Goal: Task Accomplishment & Management: Manage account settings

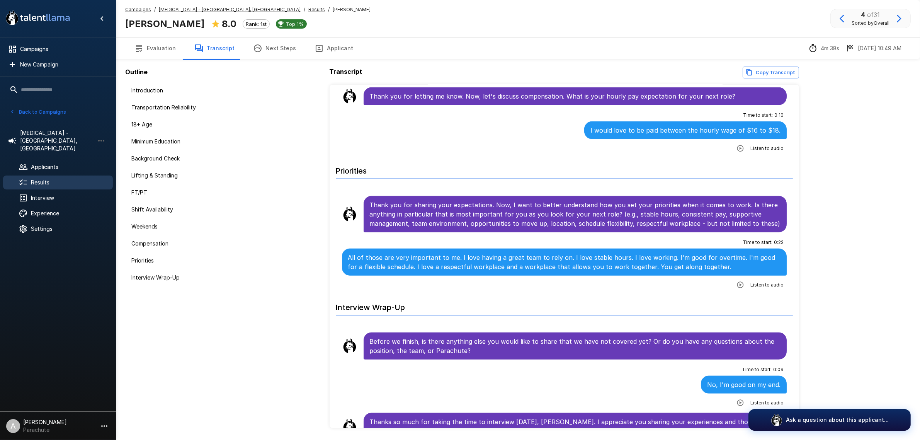
scroll to position [1103, 0]
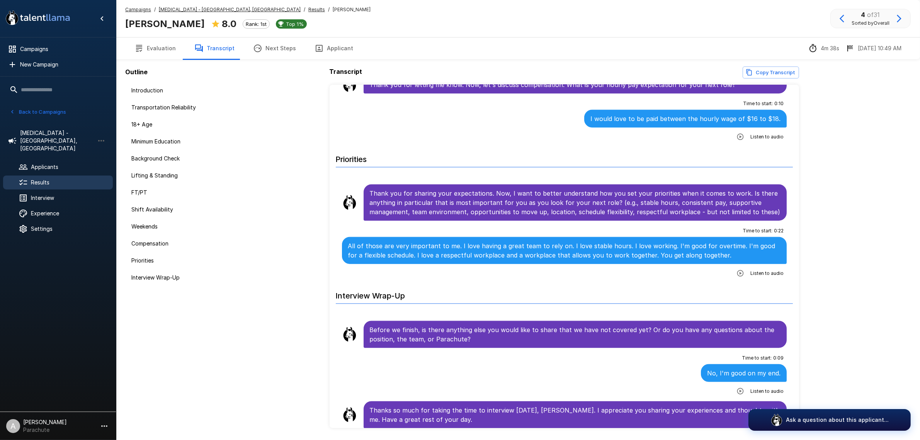
click at [903, 20] on icon "button" at bounding box center [899, 18] width 9 height 9
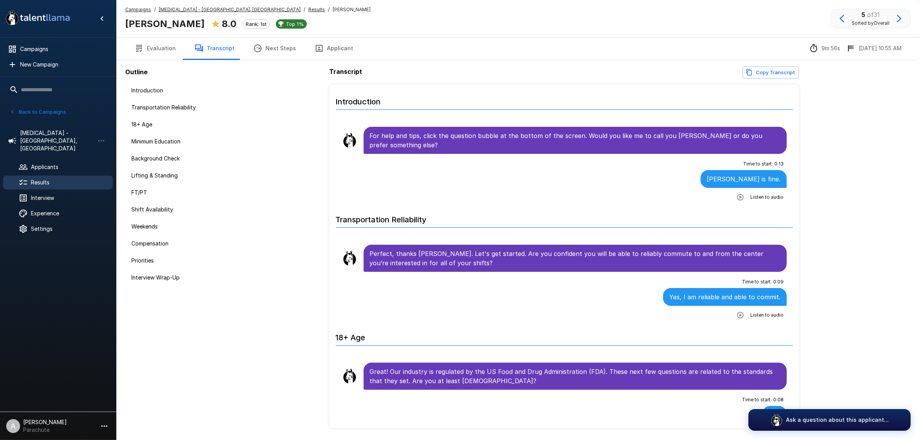
click at [897, 19] on icon "button" at bounding box center [899, 18] width 9 height 9
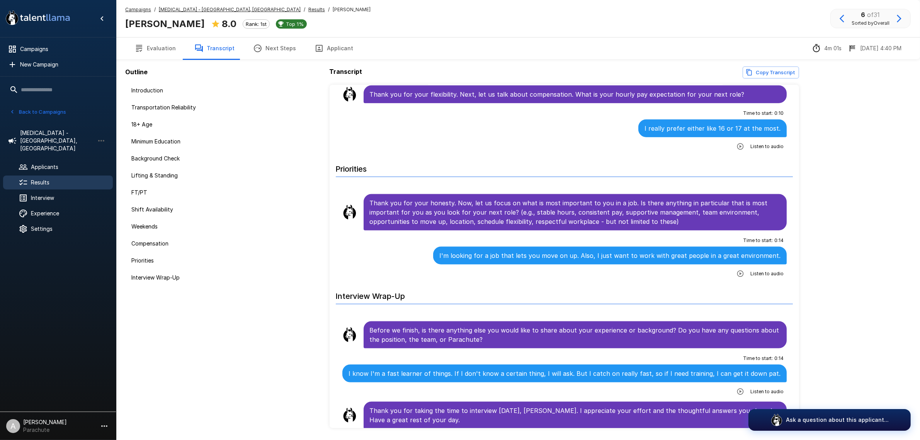
scroll to position [1122, 0]
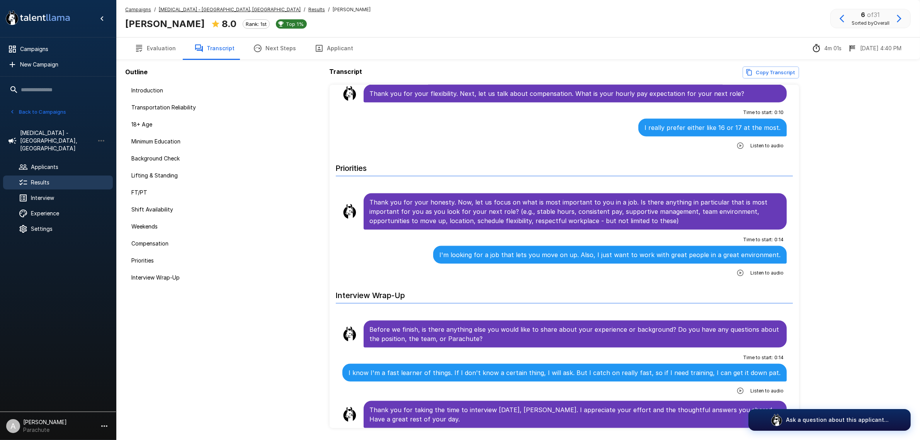
click at [897, 17] on icon "button" at bounding box center [899, 18] width 9 height 9
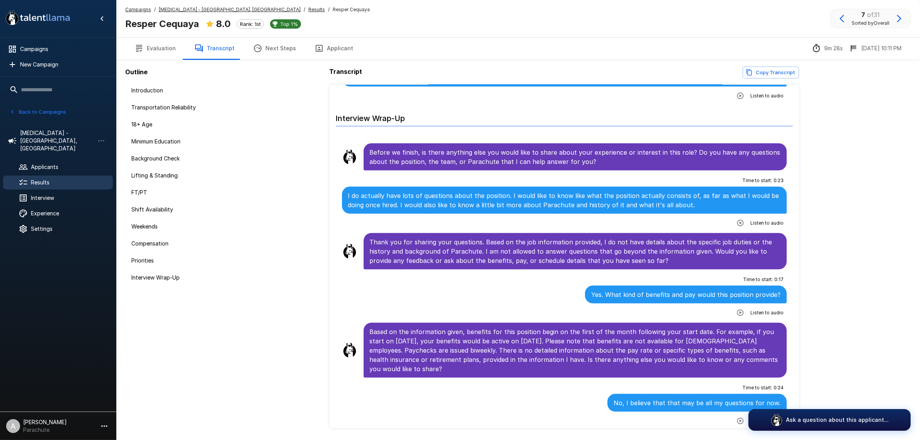
scroll to position [1357, 0]
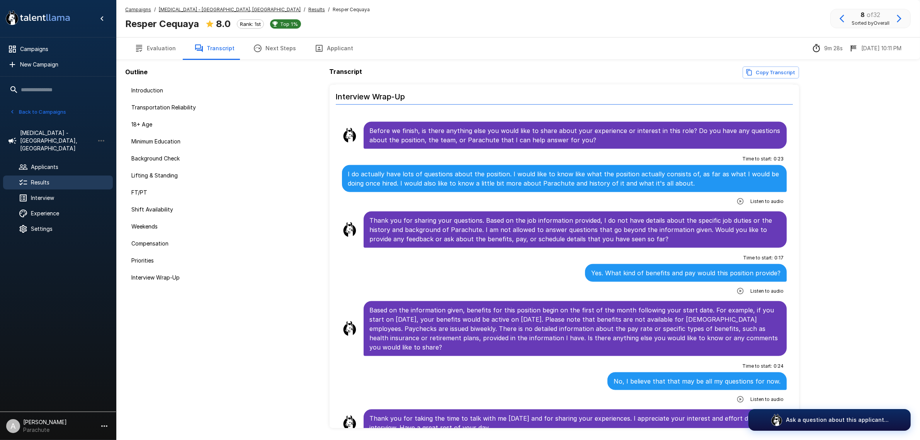
click at [897, 14] on icon "button" at bounding box center [899, 18] width 9 height 9
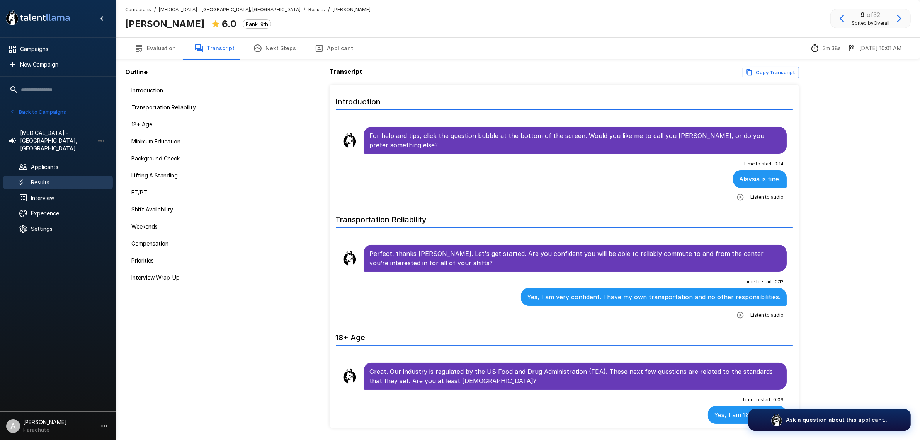
click at [873, 184] on div "Campaigns / [MEDICAL_DATA] - [GEOGRAPHIC_DATA], [GEOGRAPHIC_DATA] / Results / […" at bounding box center [518, 232] width 804 height 465
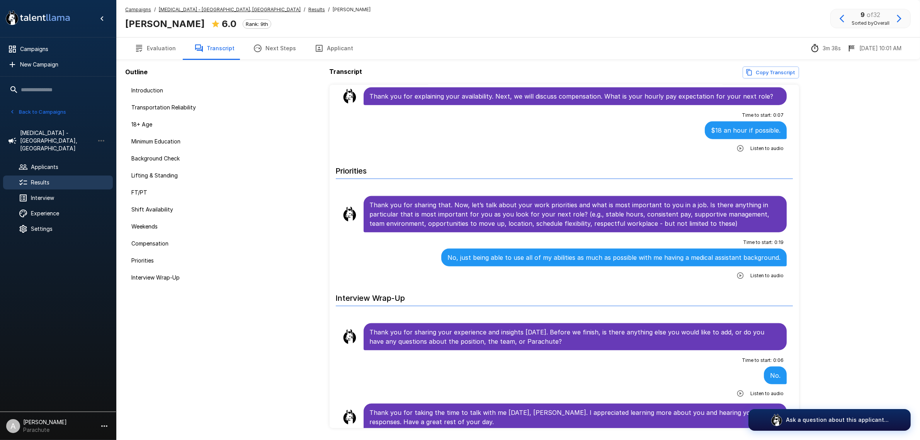
scroll to position [1103, 0]
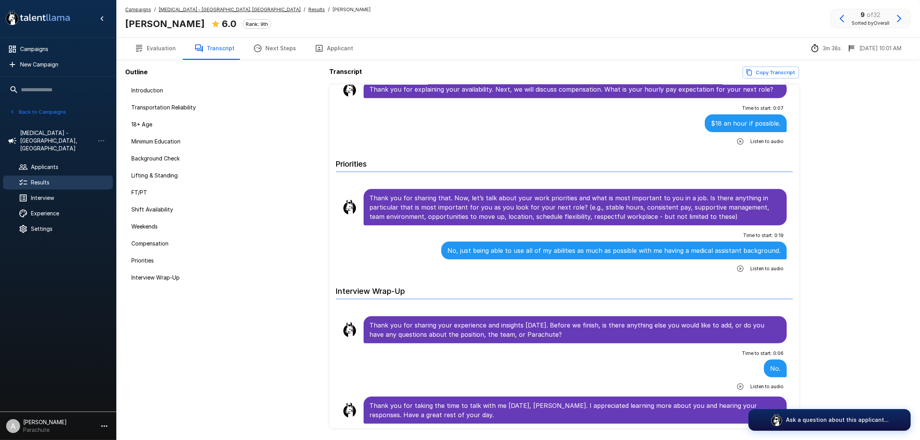
click at [895, 20] on icon "button" at bounding box center [899, 18] width 9 height 9
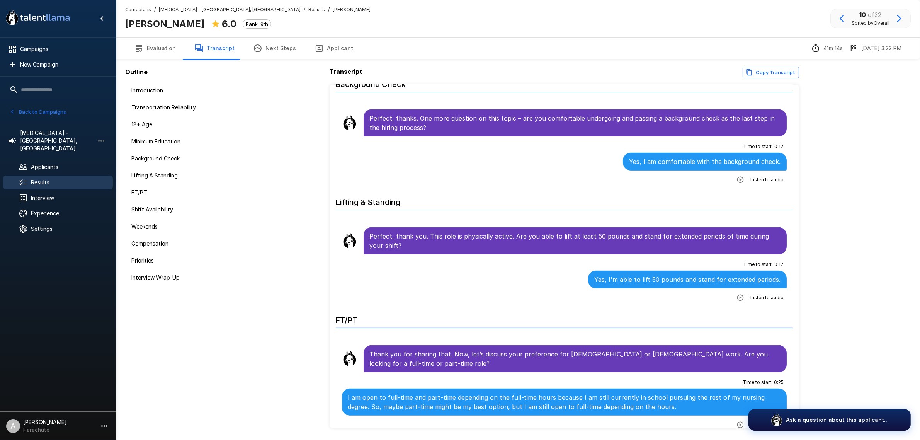
scroll to position [628, 0]
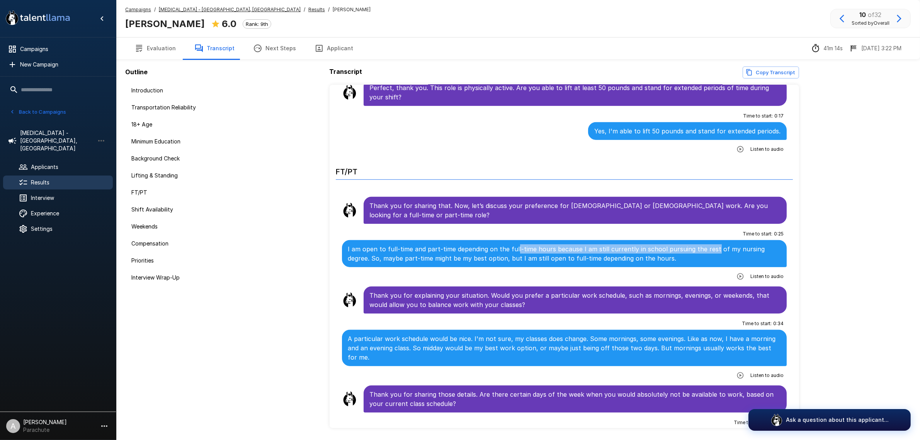
drag, startPoint x: 513, startPoint y: 246, endPoint x: 708, endPoint y: 254, distance: 194.9
click at [708, 254] on div "I am open to full-time and part-time depending on the full-time hours because I…" at bounding box center [564, 253] width 445 height 27
click at [716, 254] on p "I am open to full-time and part-time depending on the full-time hours because I…" at bounding box center [564, 253] width 433 height 19
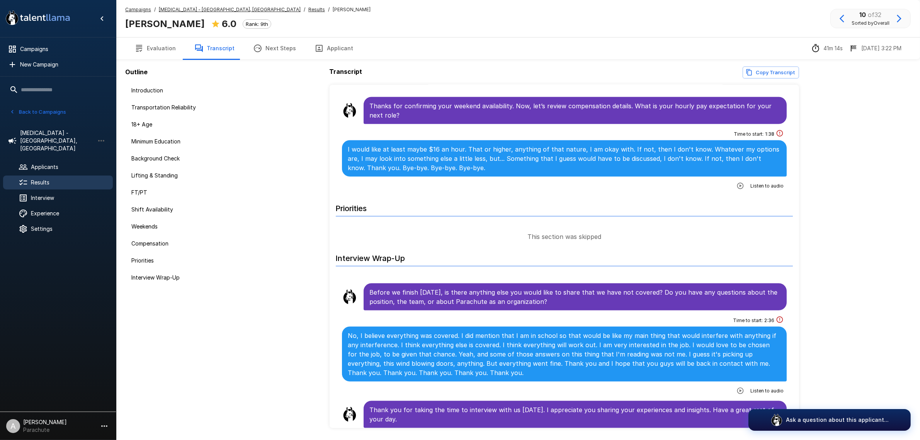
scroll to position [25, 0]
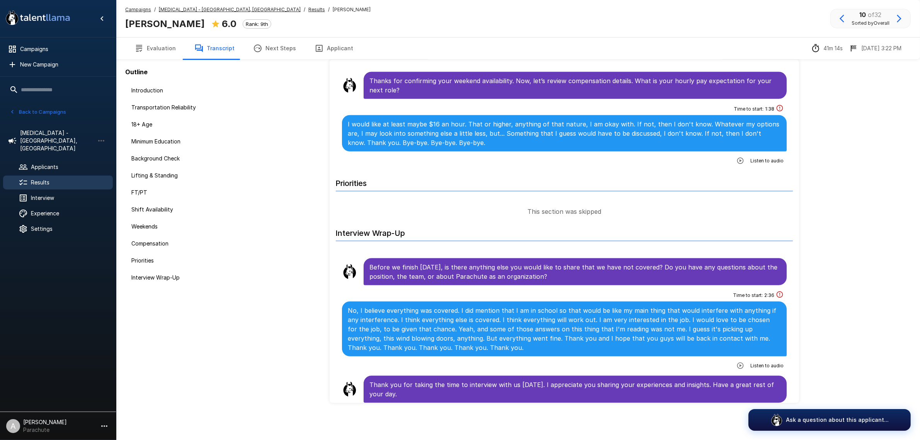
click at [898, 24] on button "button" at bounding box center [899, 18] width 13 height 13
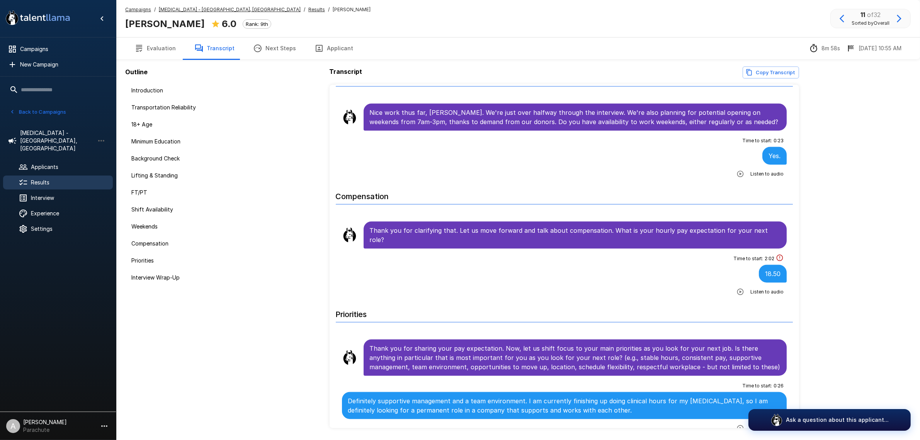
scroll to position [918, 0]
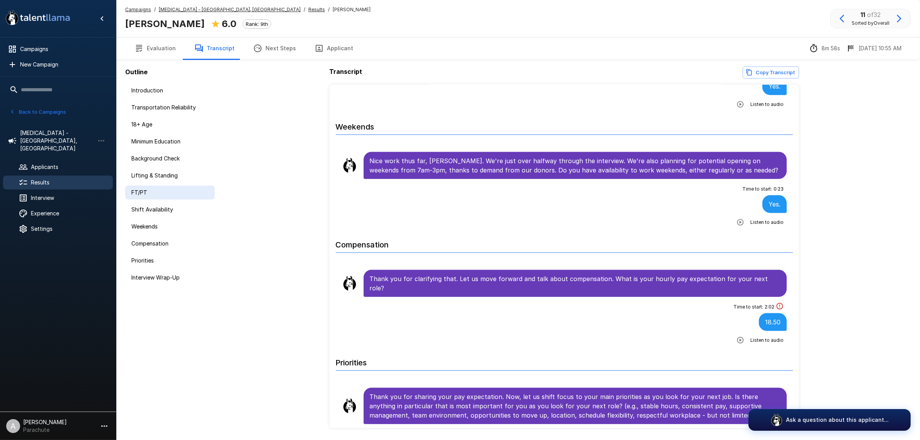
click at [165, 187] on div "FT/PT" at bounding box center [170, 193] width 90 height 14
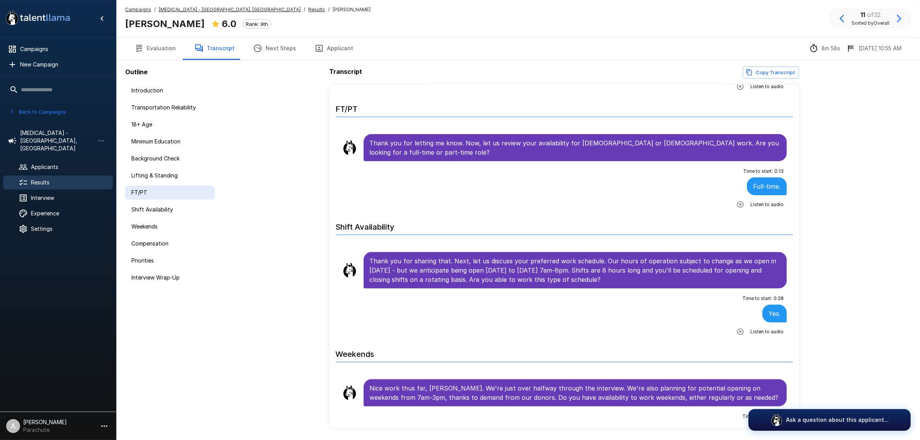
scroll to position [690, 0]
click at [165, 201] on li "Shift Availability" at bounding box center [170, 209] width 90 height 17
click at [167, 206] on span "Shift Availability" at bounding box center [169, 210] width 77 height 8
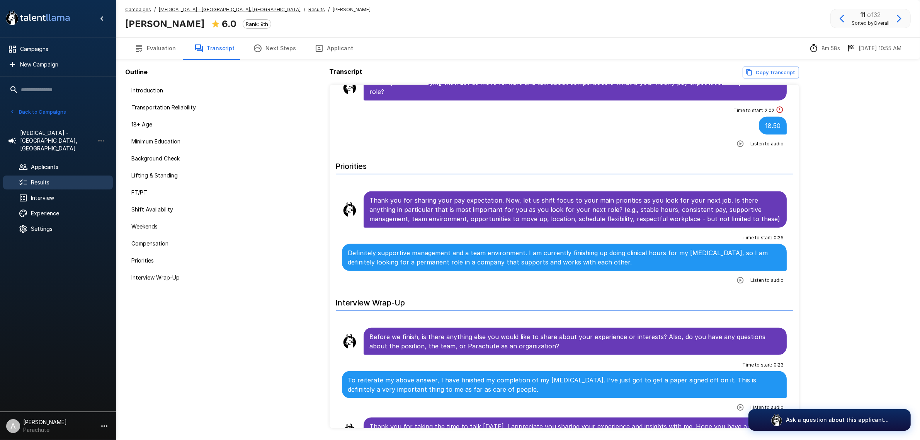
scroll to position [1122, 0]
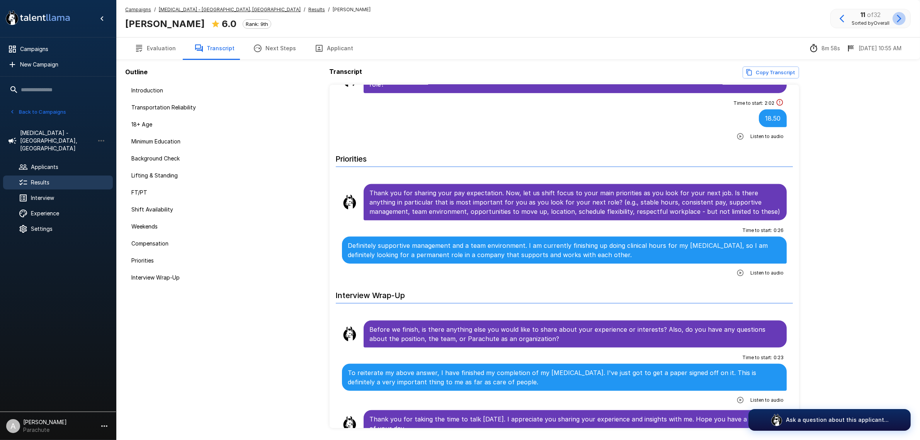
click at [903, 19] on icon "button" at bounding box center [899, 18] width 9 height 9
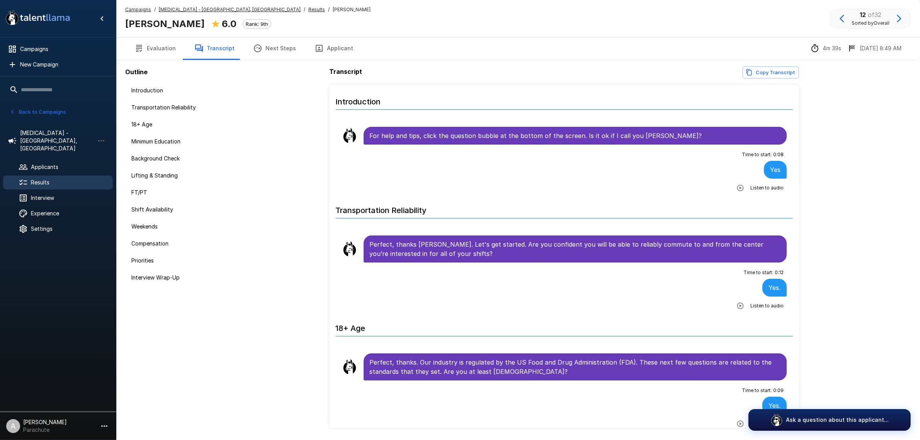
drag, startPoint x: 841, startPoint y: 22, endPoint x: 876, endPoint y: 21, distance: 35.6
click at [841, 22] on icon "button" at bounding box center [842, 18] width 9 height 9
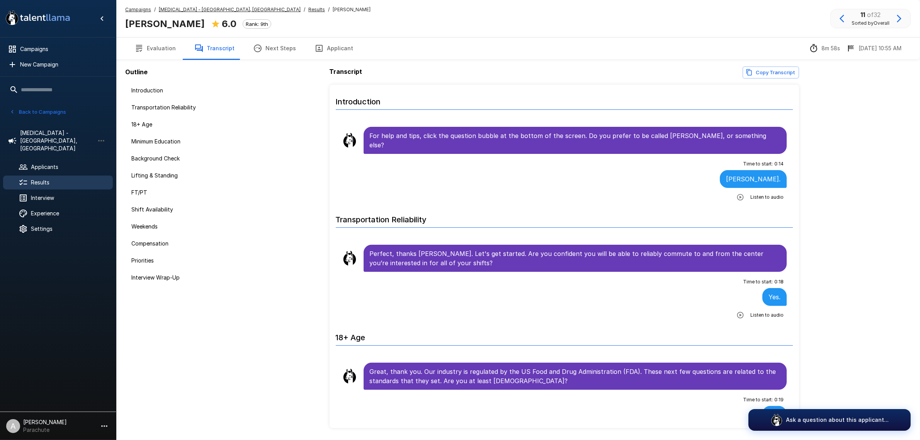
click at [897, 18] on icon "button" at bounding box center [899, 18] width 9 height 9
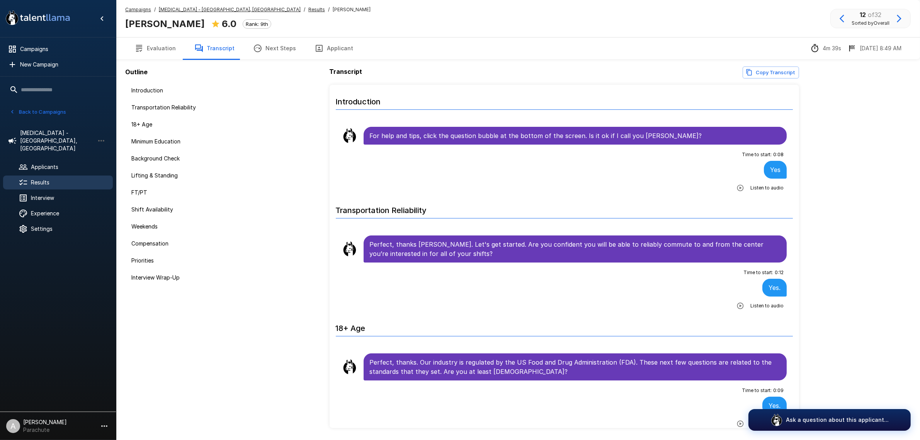
click at [843, 22] on icon "button" at bounding box center [842, 19] width 5 height 8
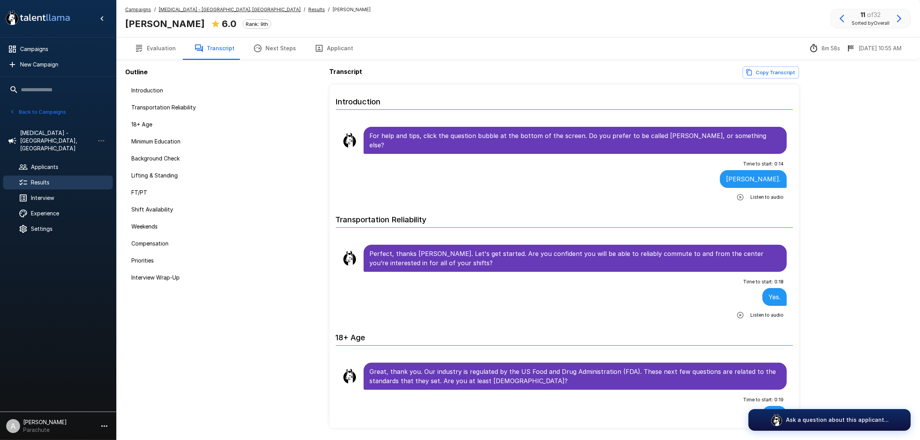
click at [843, 22] on icon "button" at bounding box center [842, 19] width 5 height 8
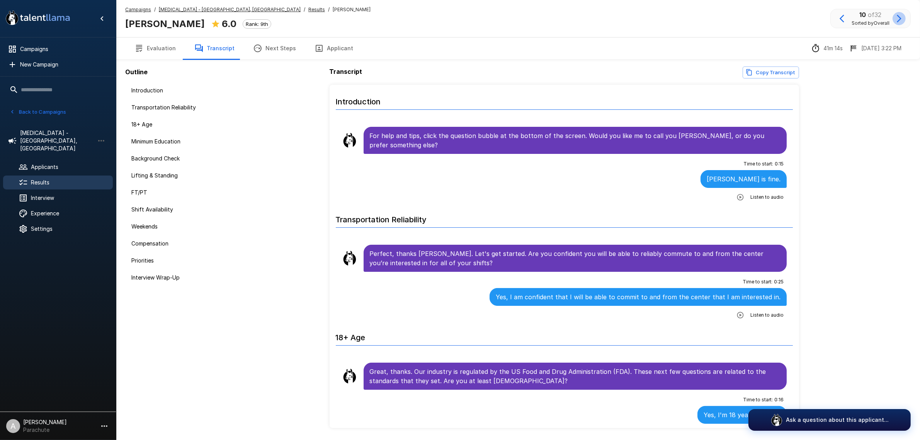
click at [901, 18] on icon "button" at bounding box center [899, 18] width 9 height 9
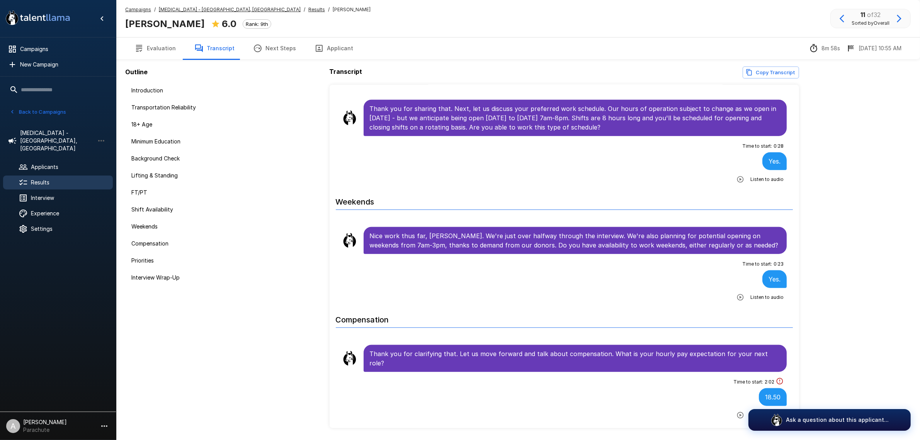
scroll to position [1015, 0]
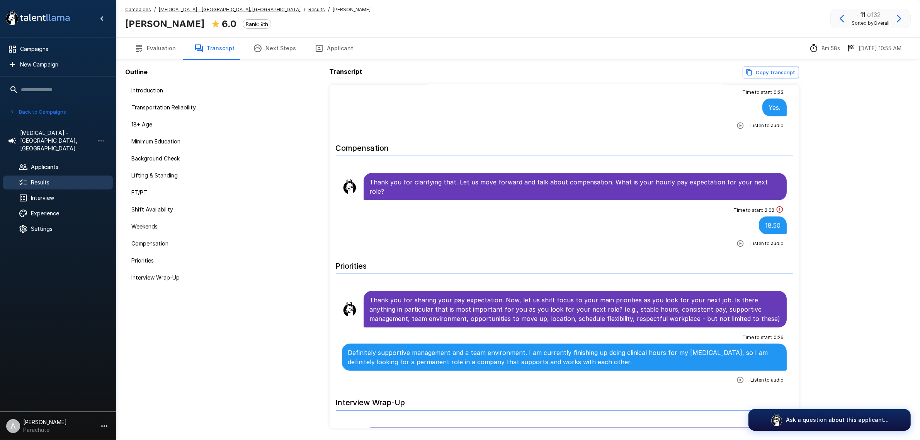
click at [901, 17] on icon "button" at bounding box center [899, 19] width 5 height 8
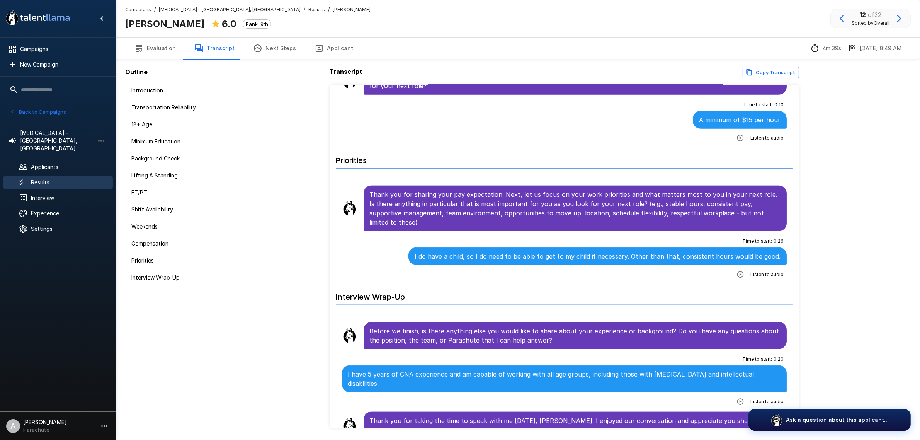
scroll to position [1094, 0]
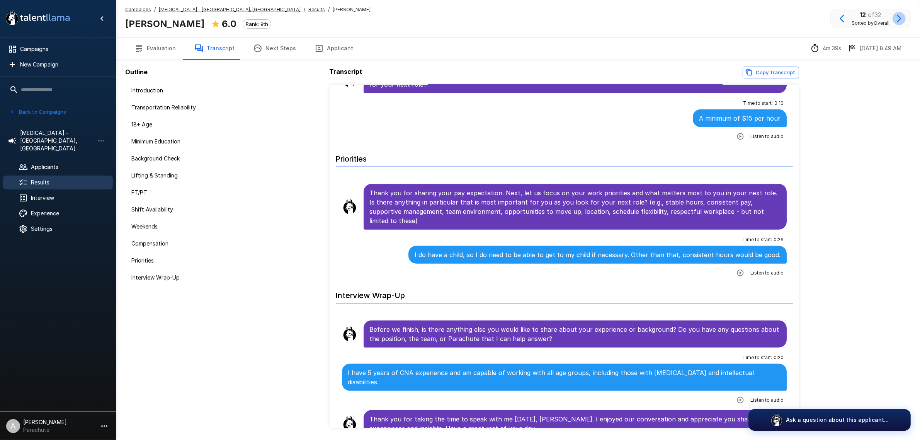
click at [898, 16] on icon "button" at bounding box center [899, 18] width 9 height 9
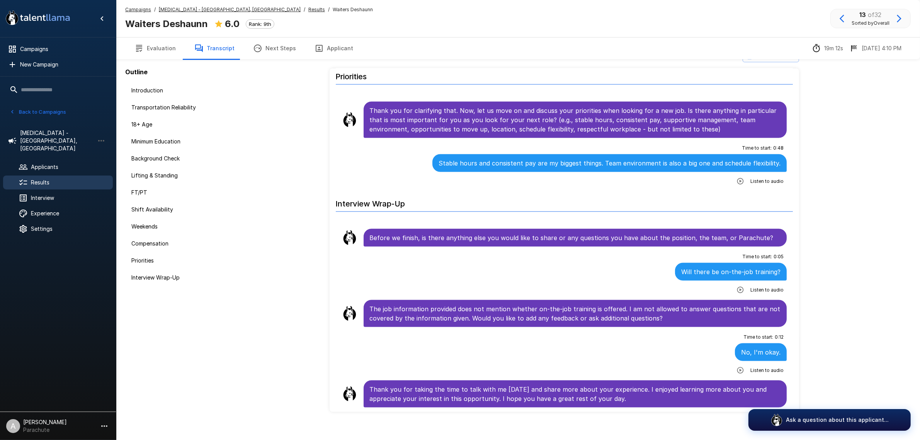
scroll to position [25, 0]
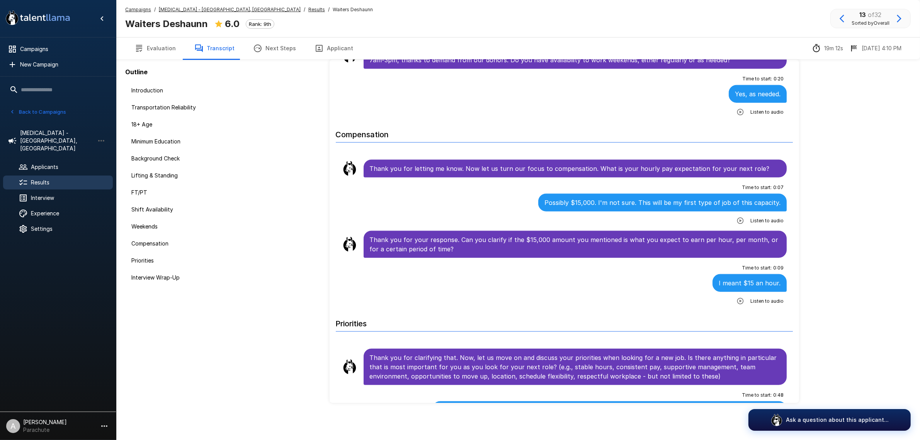
scroll to position [1118, 0]
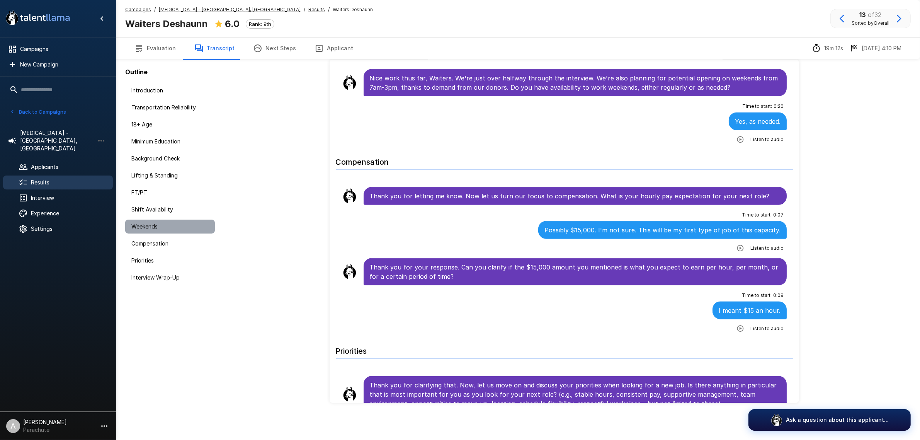
click at [144, 230] on div "Weekends" at bounding box center [170, 227] width 90 height 14
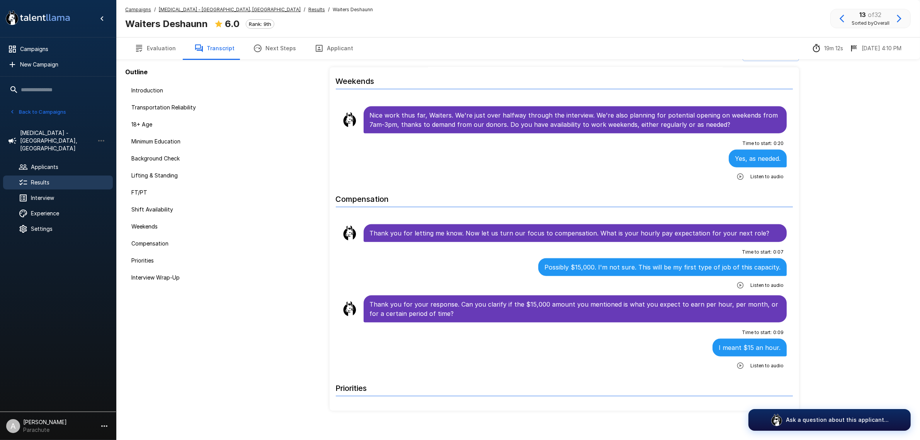
click at [901, 20] on icon "button" at bounding box center [899, 18] width 9 height 9
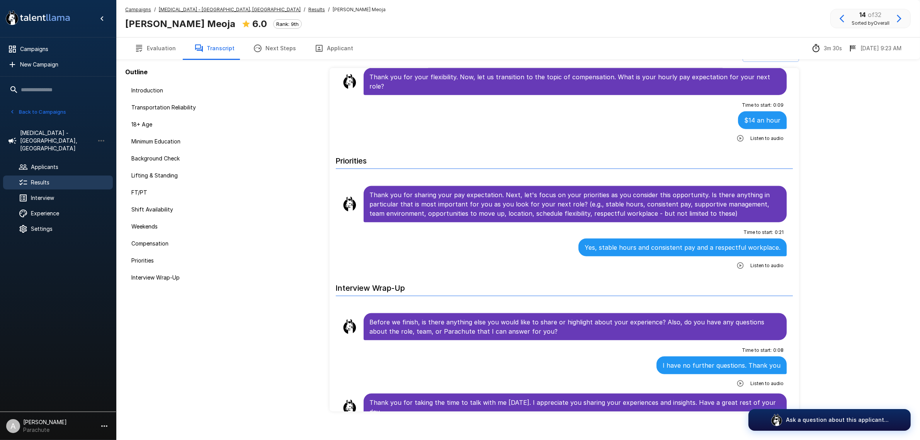
scroll to position [25, 0]
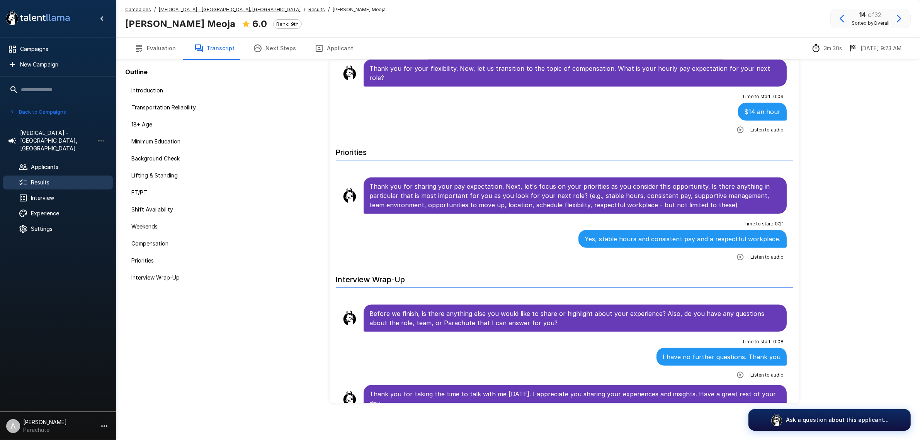
drag, startPoint x: 338, startPoint y: 51, endPoint x: 323, endPoint y: 51, distance: 15.1
click at [338, 51] on button "Applicant" at bounding box center [333, 48] width 57 height 22
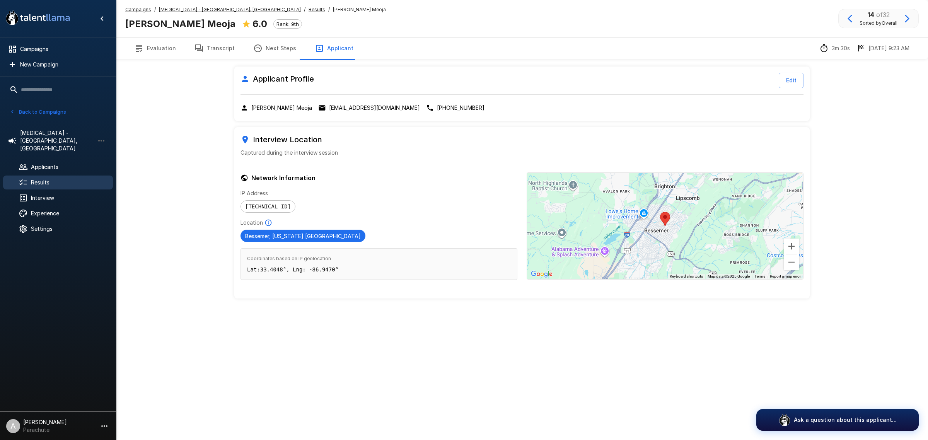
click at [218, 49] on button "Transcript" at bounding box center [214, 48] width 59 height 22
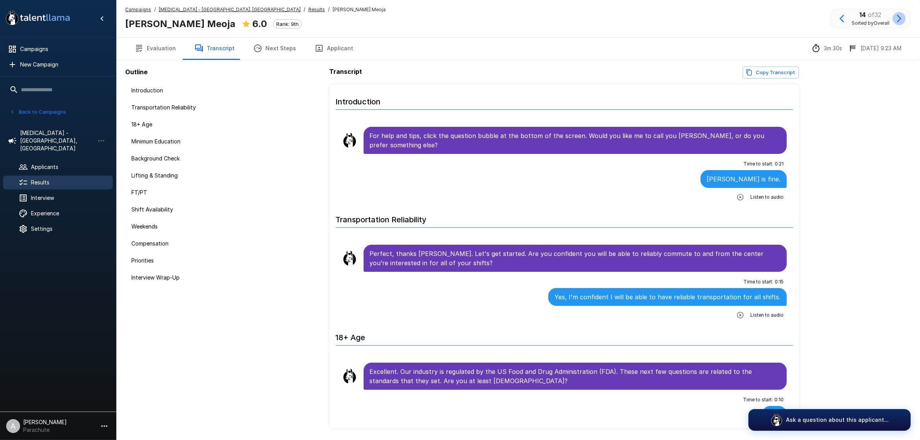
click at [898, 17] on icon "button" at bounding box center [899, 18] width 9 height 9
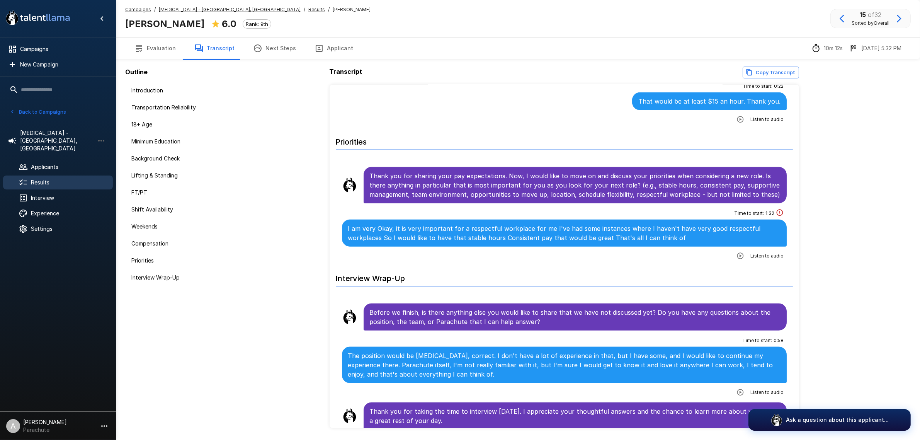
scroll to position [1122, 0]
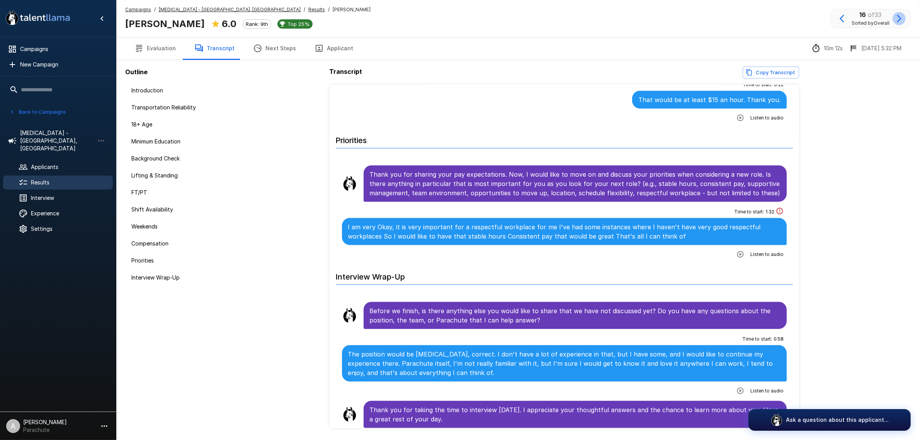
click at [899, 18] on icon "button" at bounding box center [899, 18] width 9 height 9
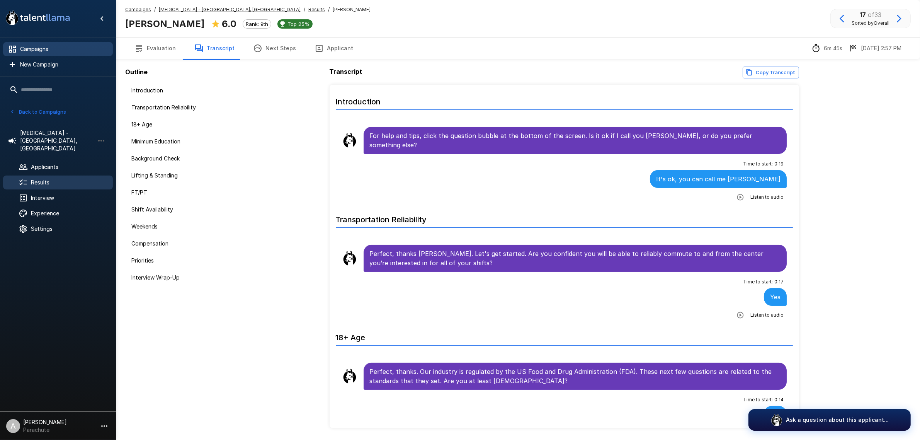
click at [71, 49] on span "Campaigns" at bounding box center [63, 49] width 87 height 8
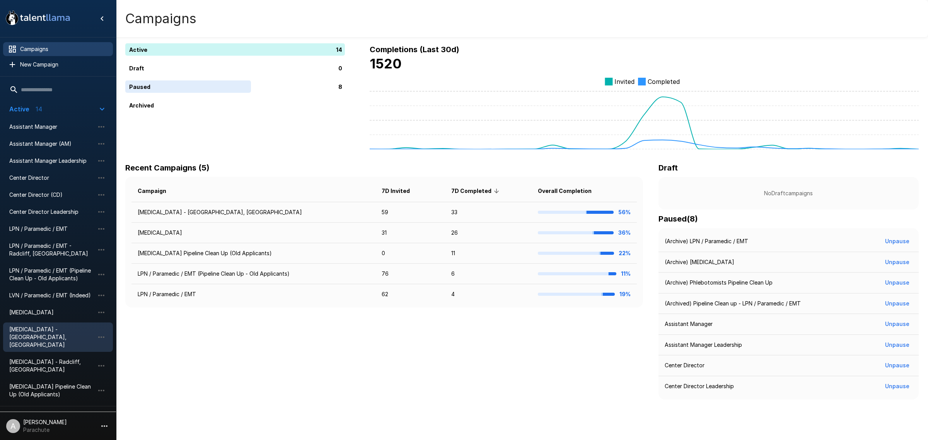
click at [68, 330] on span "[MEDICAL_DATA] - [GEOGRAPHIC_DATA], [GEOGRAPHIC_DATA]" at bounding box center [51, 336] width 85 height 23
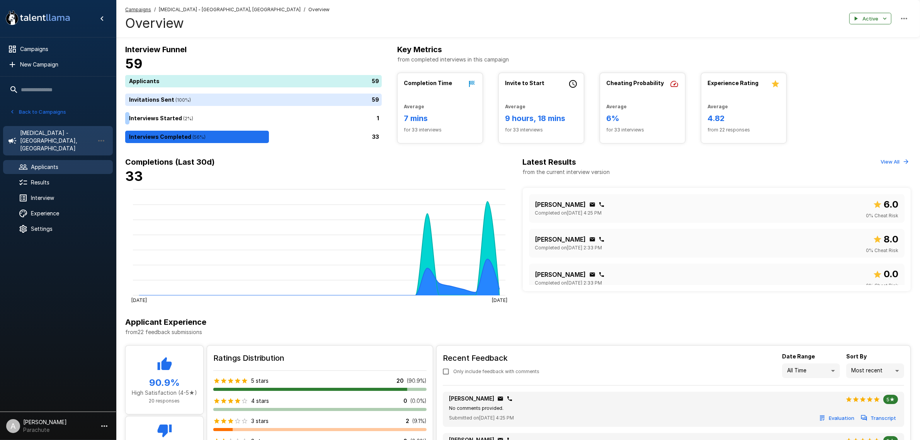
click at [60, 160] on div "Applicants" at bounding box center [58, 167] width 110 height 14
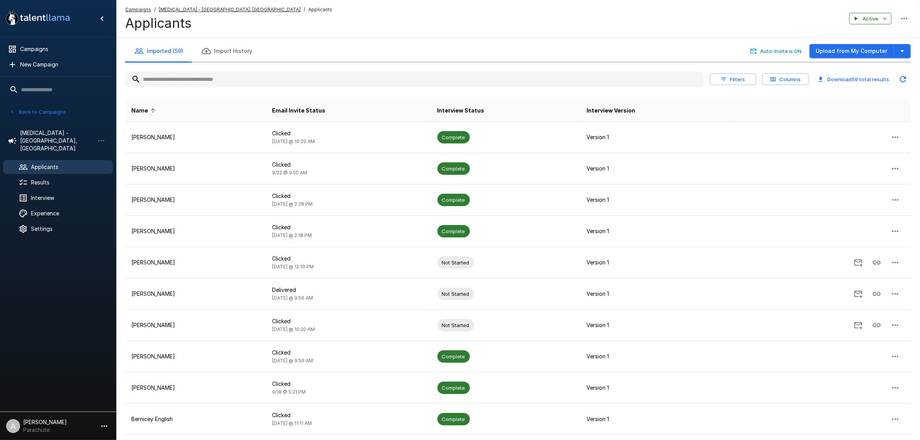
click at [186, 79] on input "text" at bounding box center [414, 79] width 579 height 14
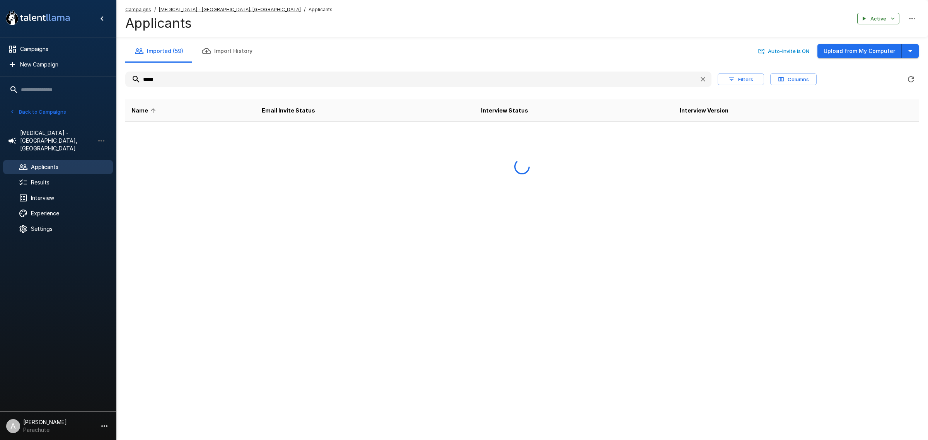
type input "******"
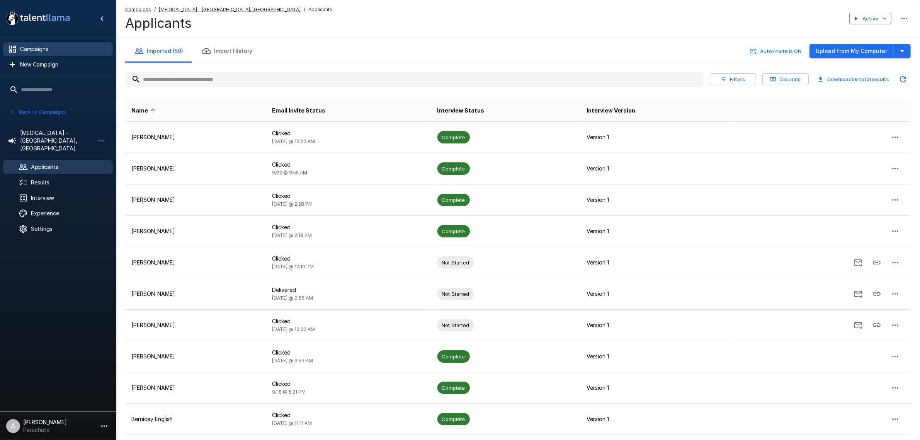
click at [54, 46] on span "Campaigns" at bounding box center [63, 49] width 87 height 8
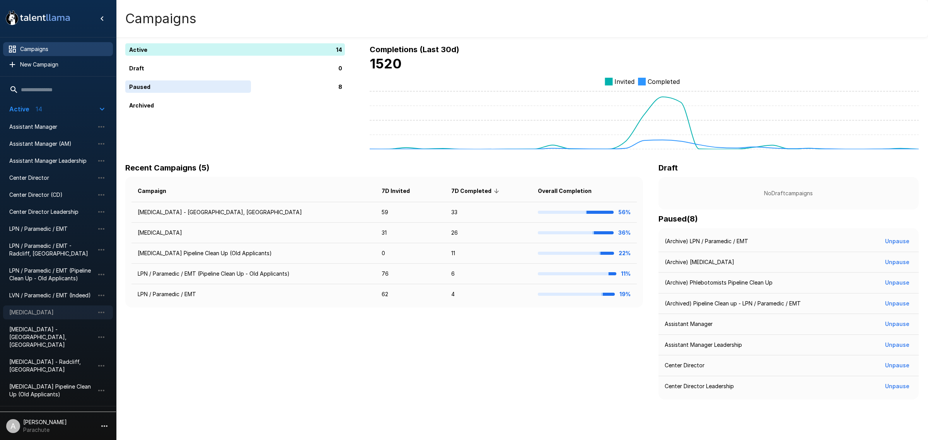
click at [62, 314] on span "[MEDICAL_DATA]" at bounding box center [51, 312] width 85 height 8
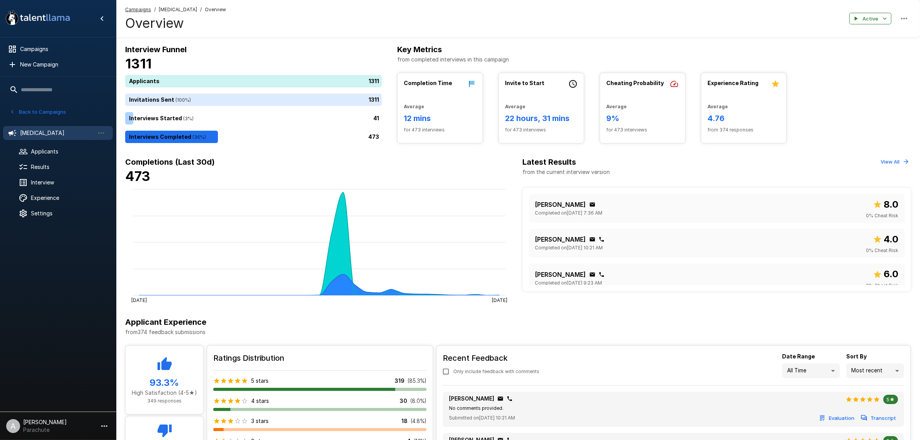
click at [66, 144] on ul "[MEDICAL_DATA] Applicants Results Interview Experience Settings" at bounding box center [58, 172] width 116 height 105
click at [68, 147] on div "Applicants" at bounding box center [58, 152] width 110 height 14
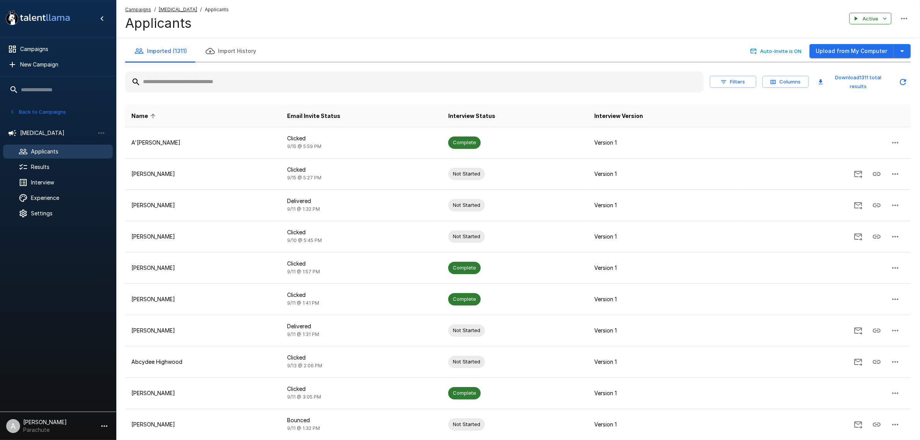
click at [206, 75] on input "text" at bounding box center [414, 82] width 579 height 14
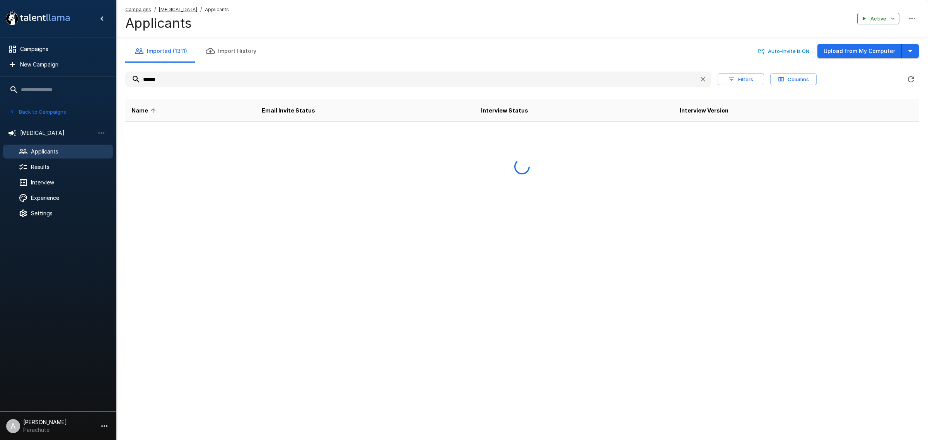
type input "*******"
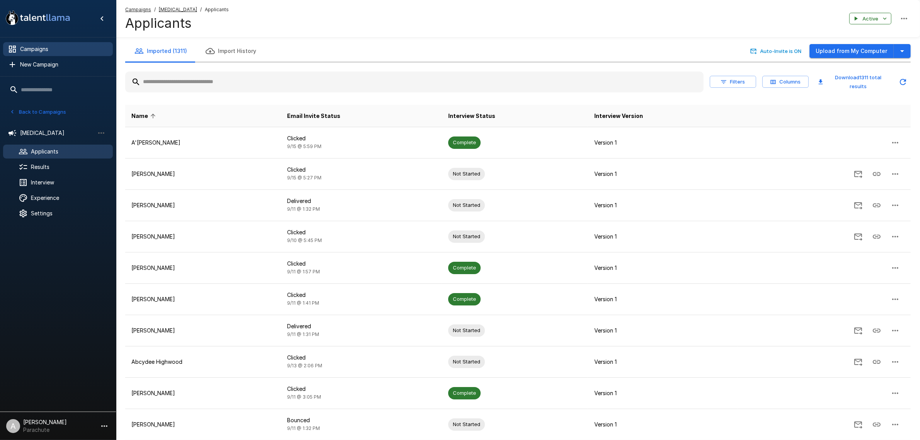
click at [44, 47] on span "Campaigns" at bounding box center [63, 49] width 87 height 8
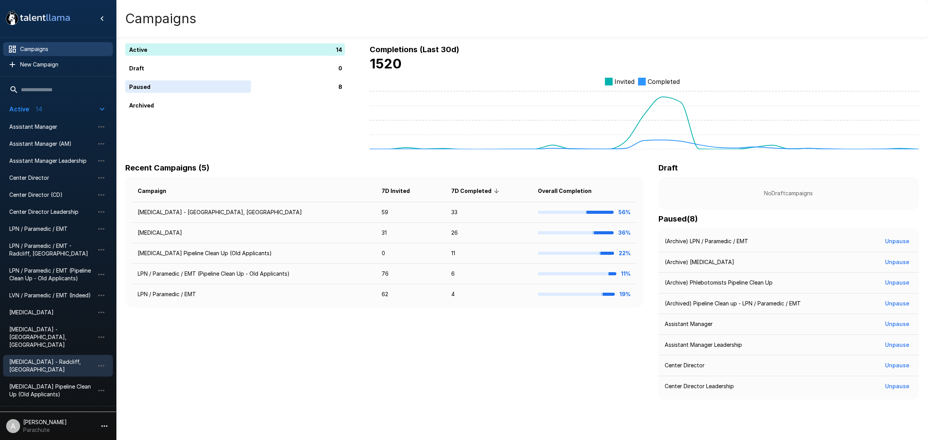
click at [59, 358] on span "[MEDICAL_DATA] - Radcliff, [GEOGRAPHIC_DATA]" at bounding box center [51, 365] width 85 height 15
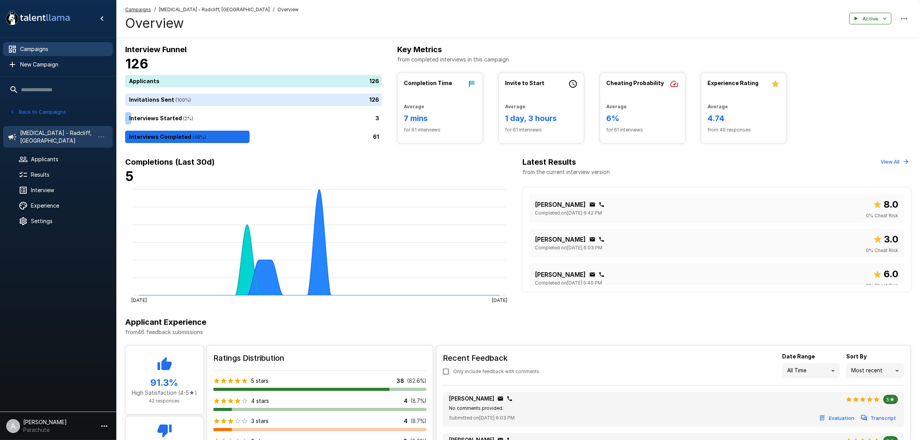
click at [48, 49] on span "Campaigns" at bounding box center [63, 49] width 87 height 8
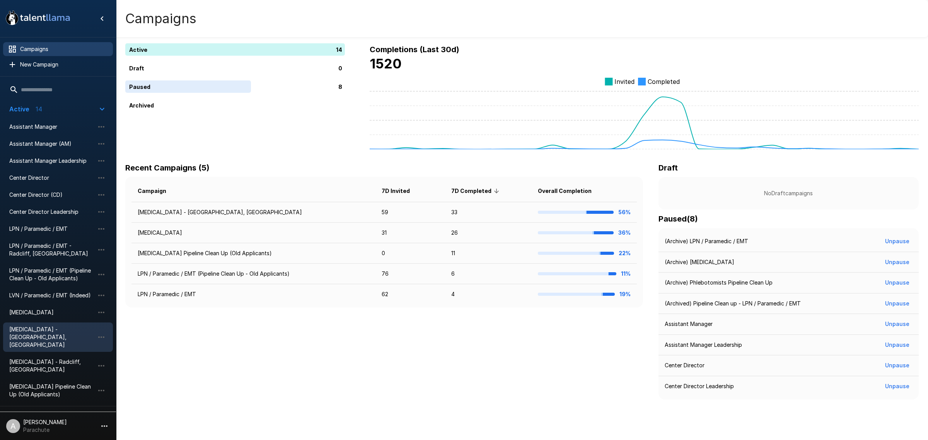
drag, startPoint x: 67, startPoint y: 329, endPoint x: 20, endPoint y: 316, distance: 48.8
click at [67, 328] on span "[MEDICAL_DATA] - [GEOGRAPHIC_DATA], [GEOGRAPHIC_DATA]" at bounding box center [51, 336] width 85 height 23
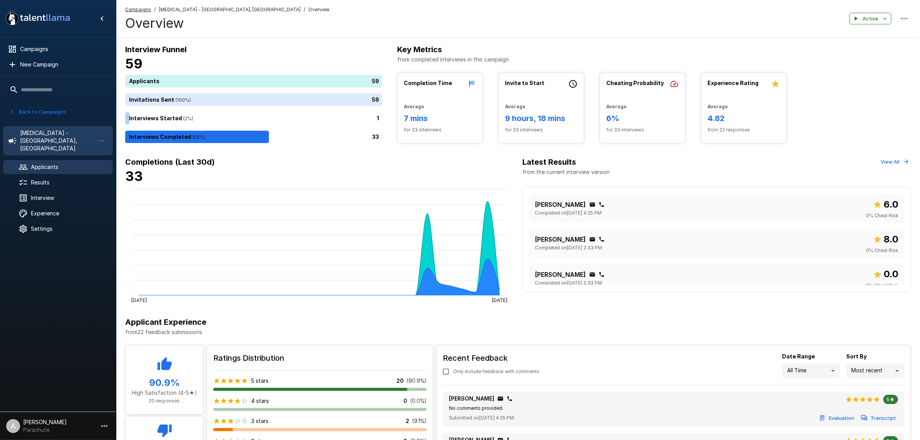
click at [57, 163] on span "Applicants" at bounding box center [69, 167] width 76 height 8
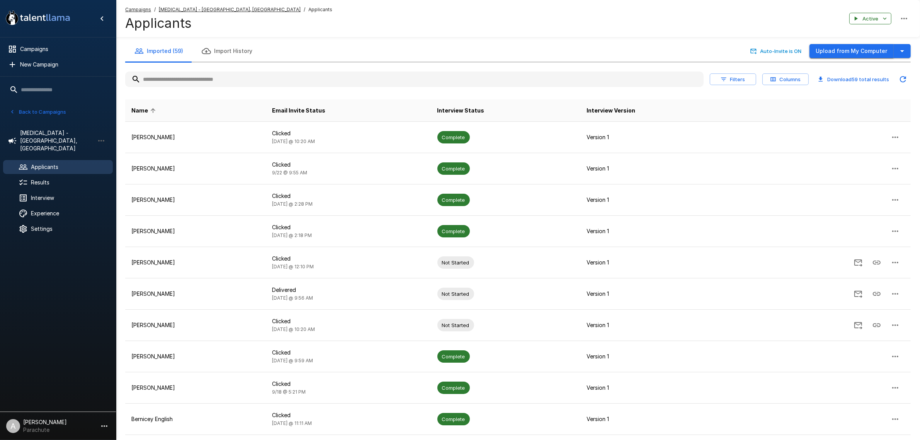
click at [858, 55] on button "Upload from My Computer" at bounding box center [852, 51] width 84 height 14
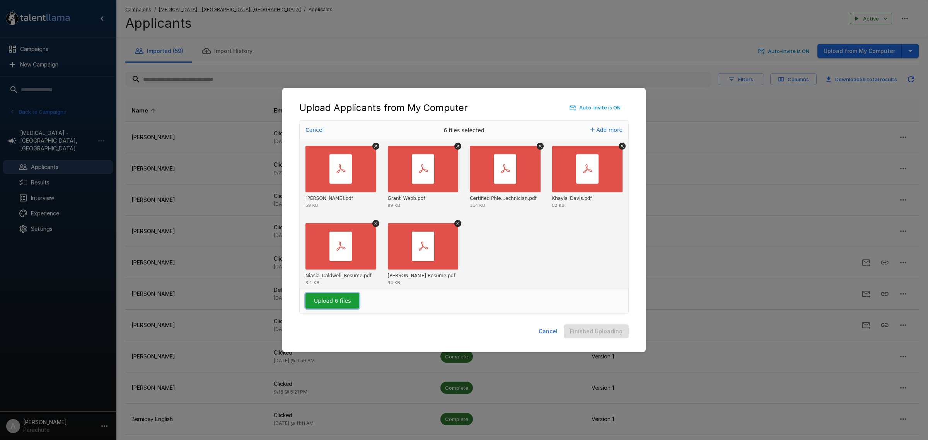
click at [318, 300] on button "Upload 6 files" at bounding box center [332, 300] width 54 height 15
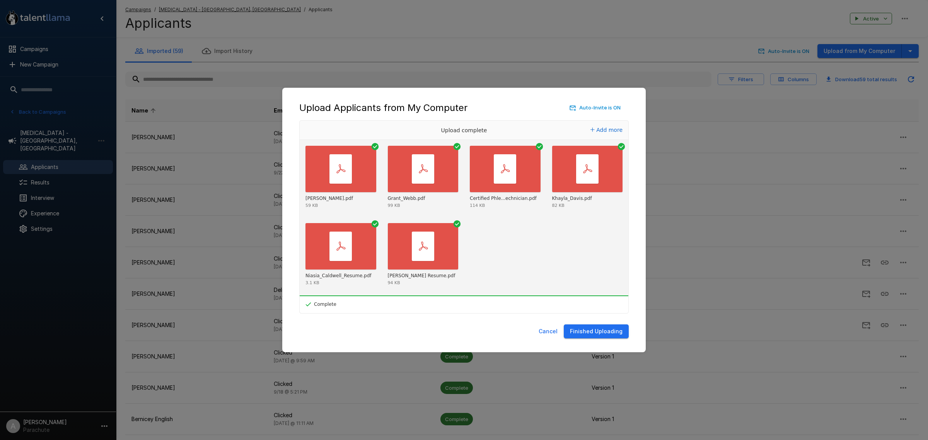
drag, startPoint x: 605, startPoint y: 332, endPoint x: 585, endPoint y: 333, distance: 20.5
click at [605, 332] on button "Finished Uploading" at bounding box center [596, 331] width 65 height 14
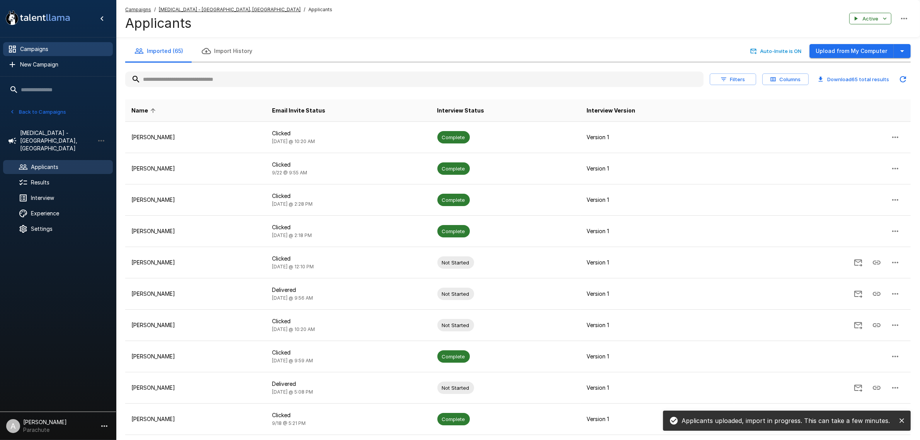
click at [64, 51] on span "Campaigns" at bounding box center [63, 49] width 87 height 8
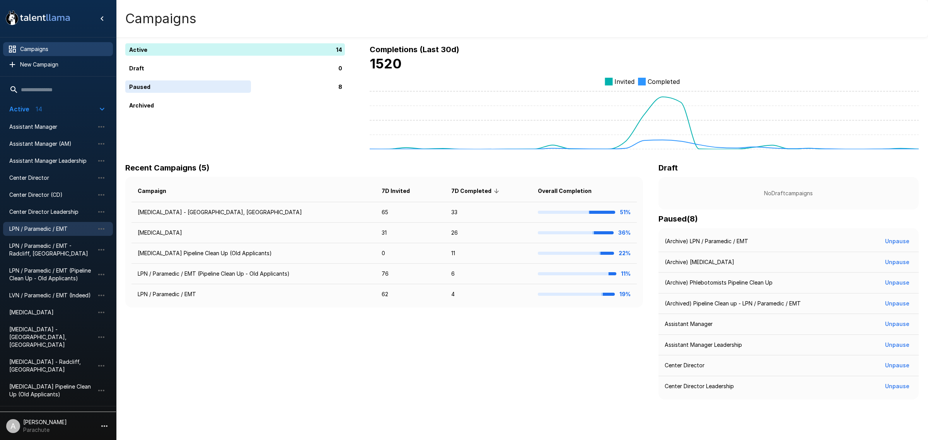
click at [64, 223] on div "LPN / Paramedic / EMT" at bounding box center [58, 229] width 110 height 14
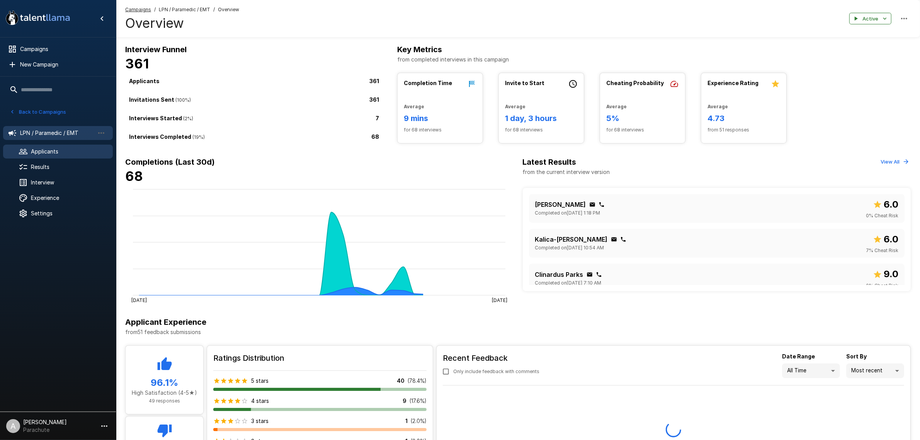
click at [40, 150] on span "Applicants" at bounding box center [69, 152] width 76 height 8
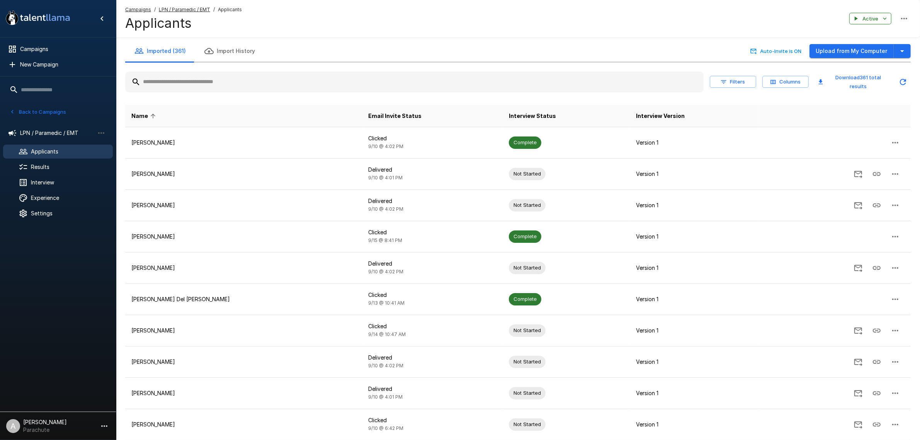
click at [250, 80] on input "text" at bounding box center [414, 82] width 579 height 14
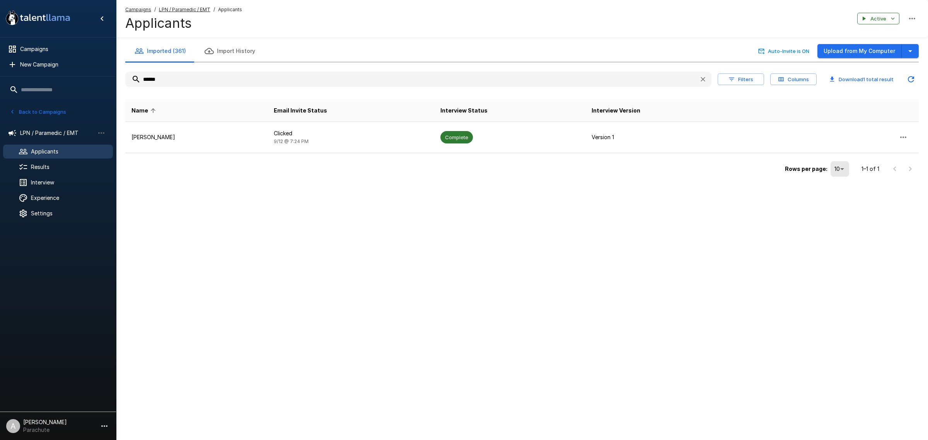
click at [165, 81] on input "******" at bounding box center [408, 79] width 567 height 14
type input "*"
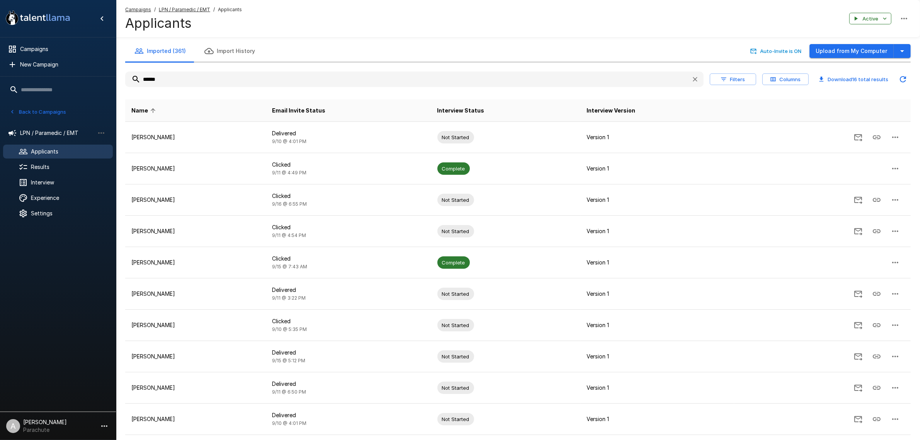
type input "*******"
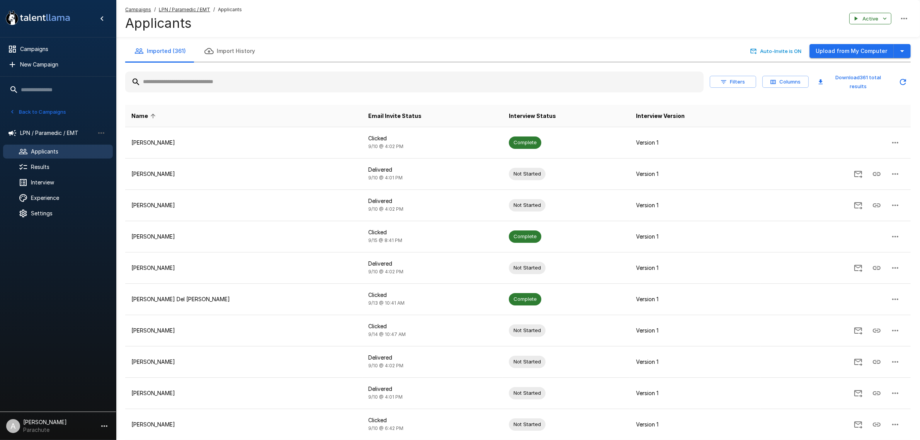
click at [237, 80] on input "text" at bounding box center [414, 82] width 579 height 14
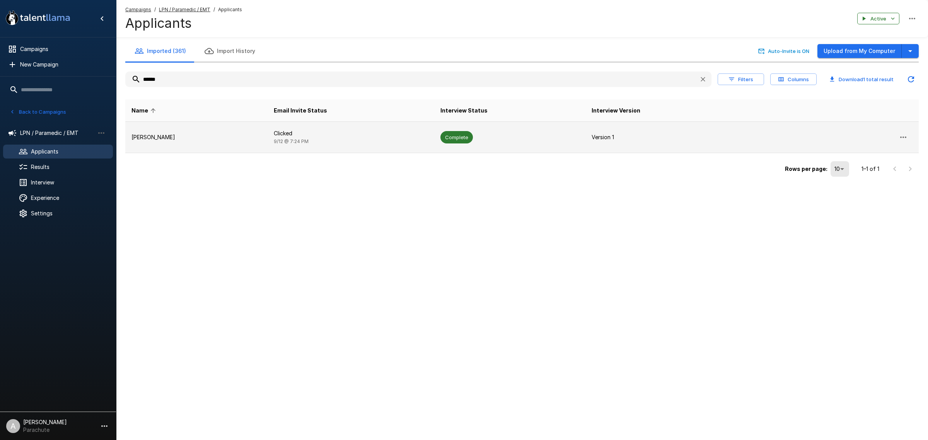
type input "******"
click at [184, 138] on p "[PERSON_NAME]" at bounding box center [196, 137] width 130 height 8
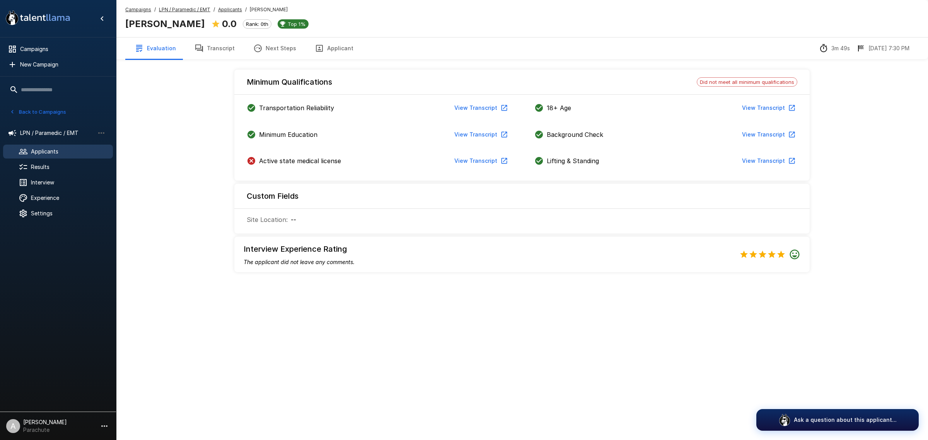
click at [228, 47] on button "Transcript" at bounding box center [214, 48] width 59 height 22
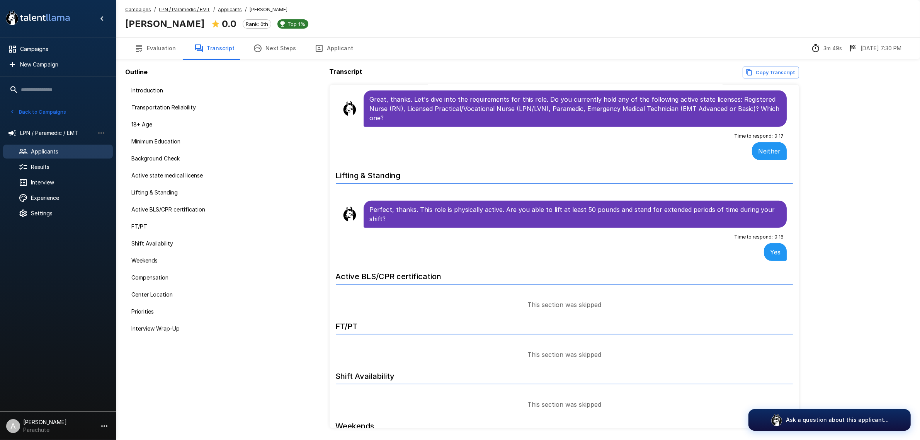
scroll to position [483, 0]
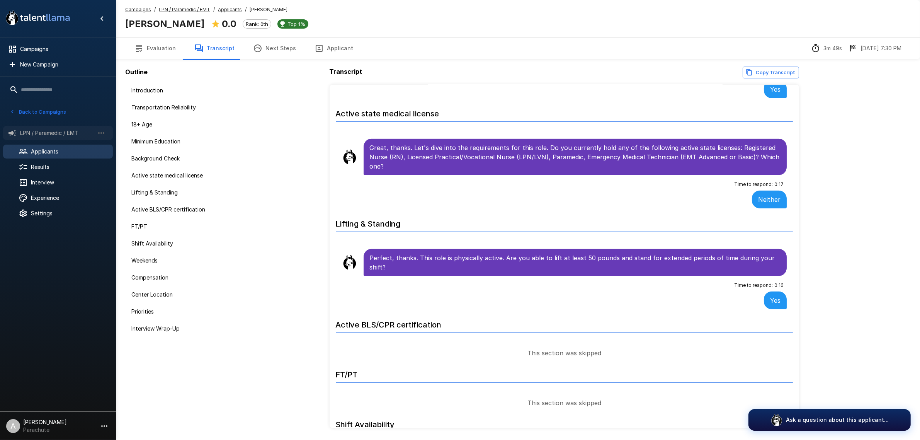
click at [55, 130] on span "LPN / Paramedic / EMT" at bounding box center [57, 133] width 74 height 8
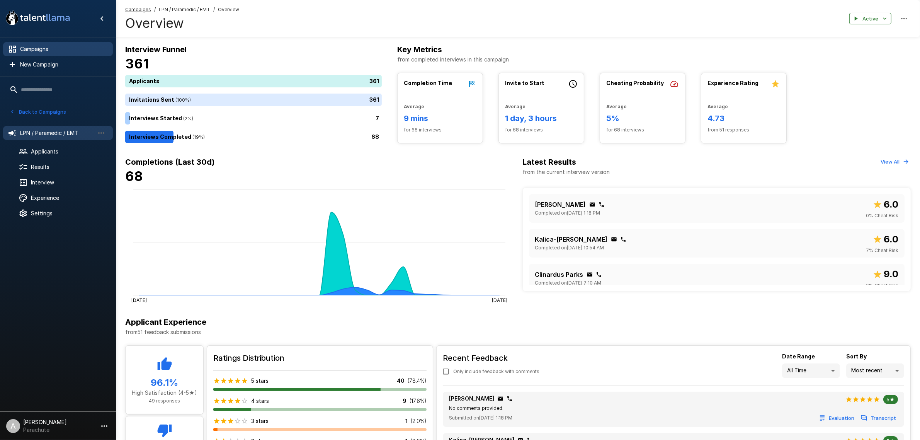
click at [62, 49] on span "Campaigns" at bounding box center [63, 49] width 87 height 8
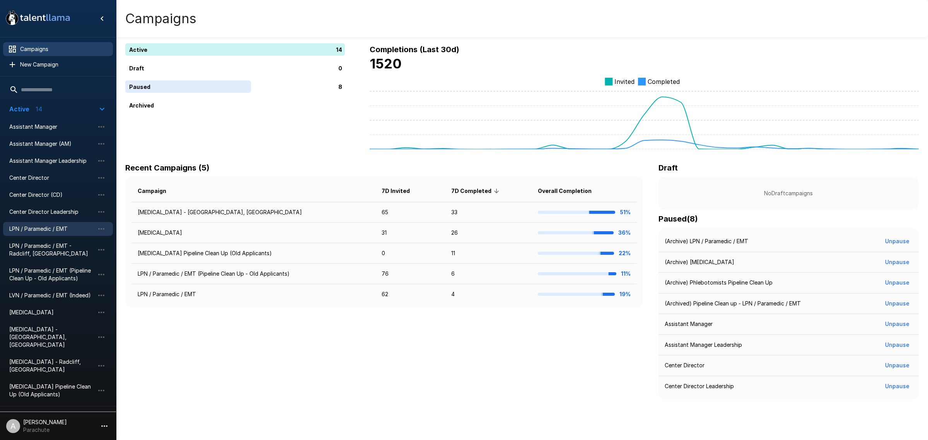
click at [63, 230] on span "LPN / Paramedic / EMT" at bounding box center [51, 229] width 85 height 8
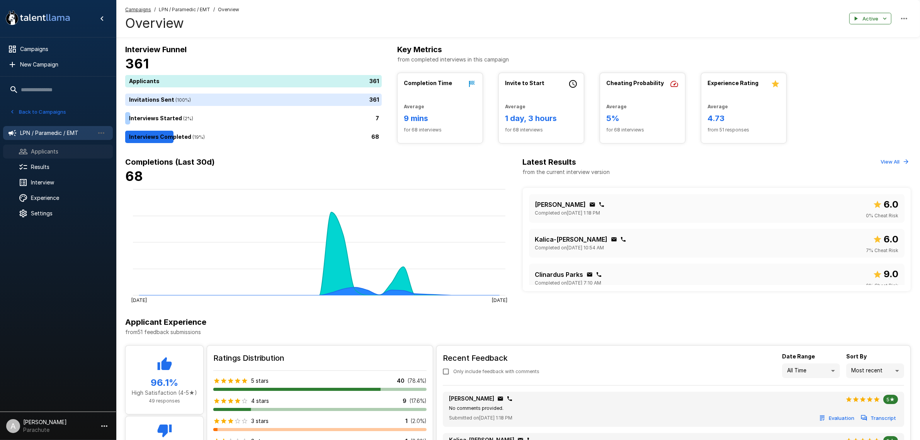
click at [75, 153] on span "Applicants" at bounding box center [69, 152] width 76 height 8
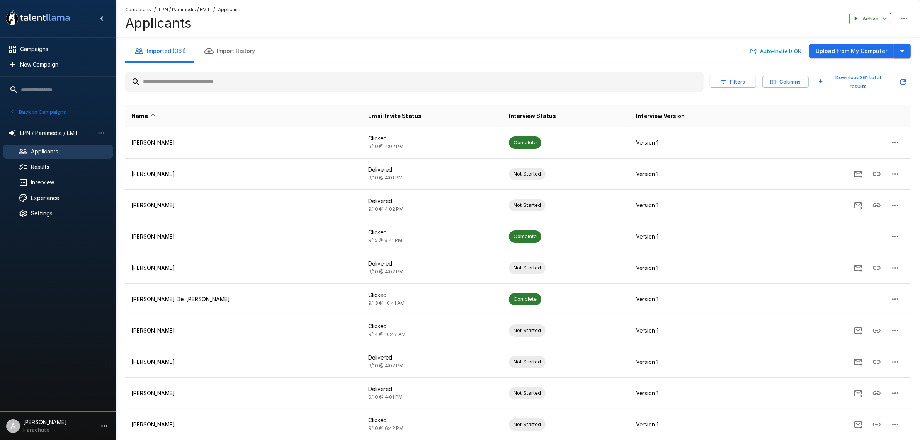
click at [899, 49] on icon "button" at bounding box center [902, 50] width 9 height 9
click at [846, 85] on span "Import from CSV" at bounding box center [860, 81] width 90 height 9
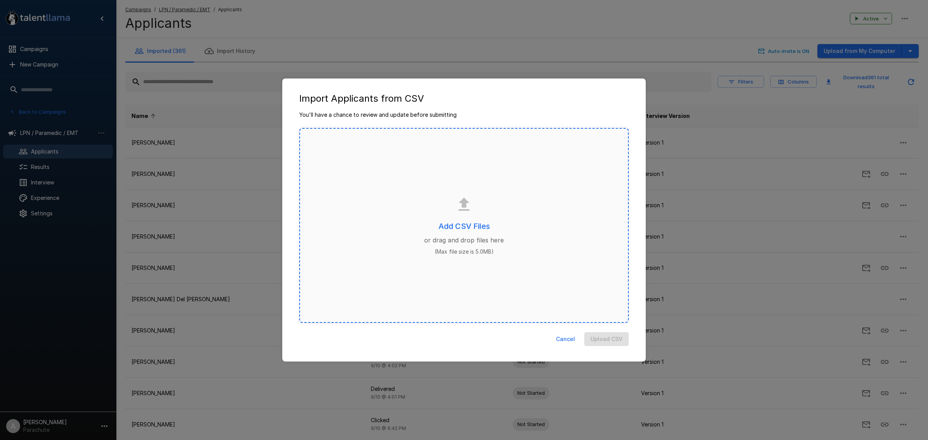
click at [472, 236] on p "or drag and drop files here" at bounding box center [464, 239] width 80 height 9
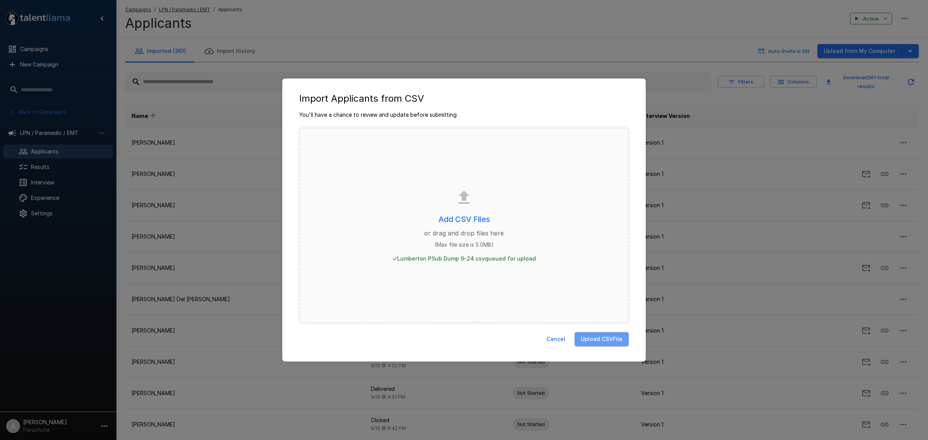
click at [588, 335] on button "Upload CSV File" at bounding box center [601, 339] width 54 height 14
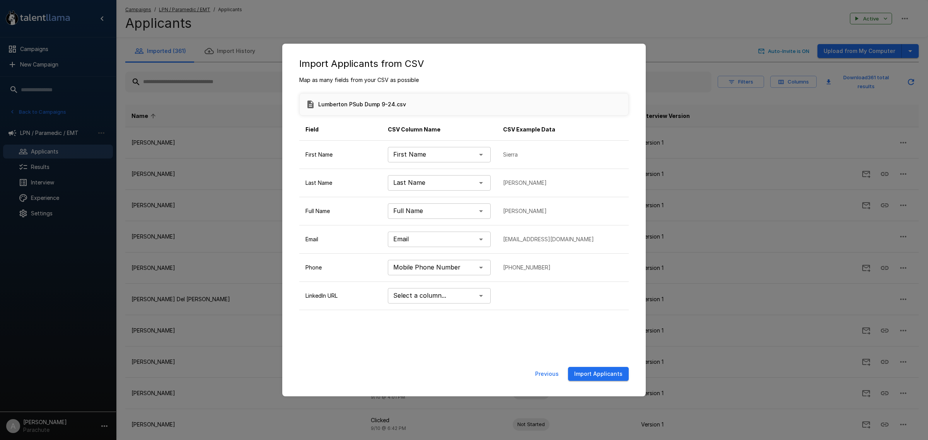
click at [615, 373] on button "Import Applicants" at bounding box center [598, 374] width 61 height 14
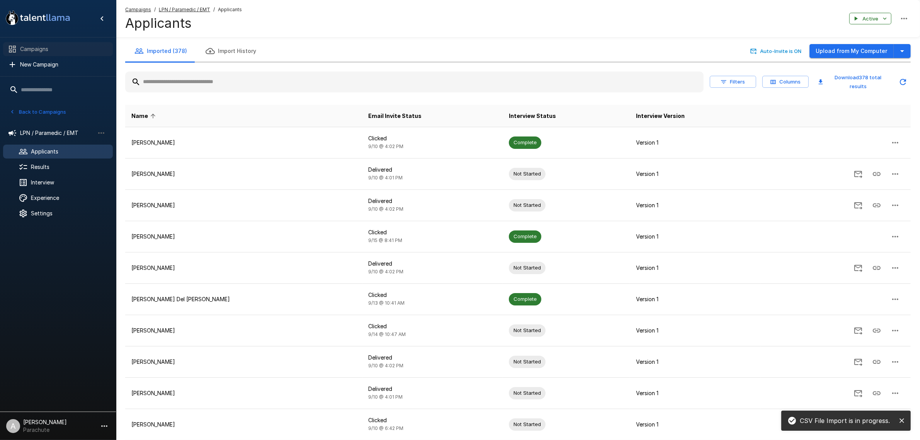
click at [57, 51] on span "Campaigns" at bounding box center [63, 49] width 87 height 8
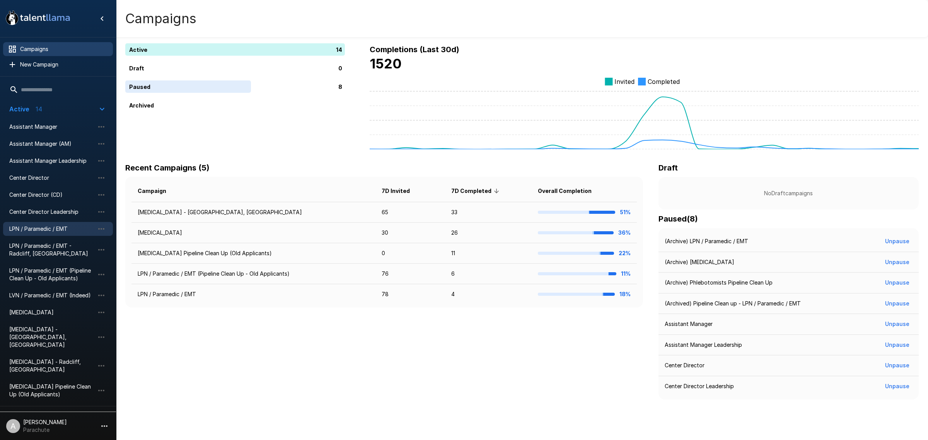
click at [66, 229] on span "LPN / Paramedic / EMT" at bounding box center [51, 229] width 85 height 8
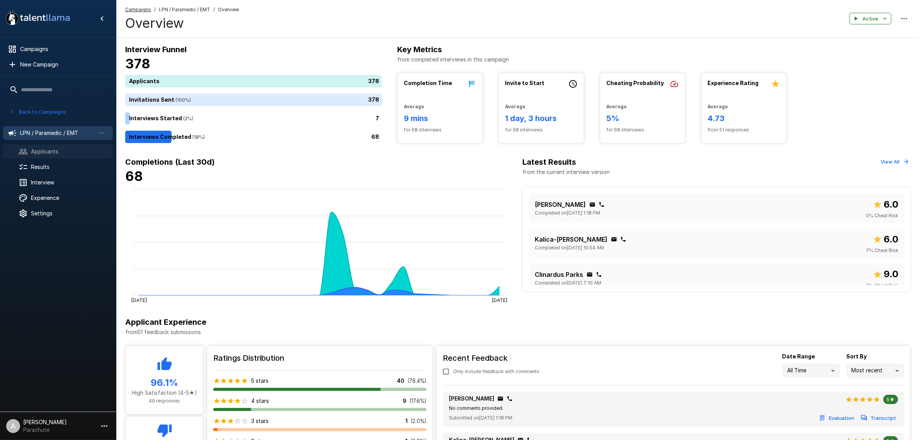
click at [78, 150] on span "Applicants" at bounding box center [69, 152] width 76 height 8
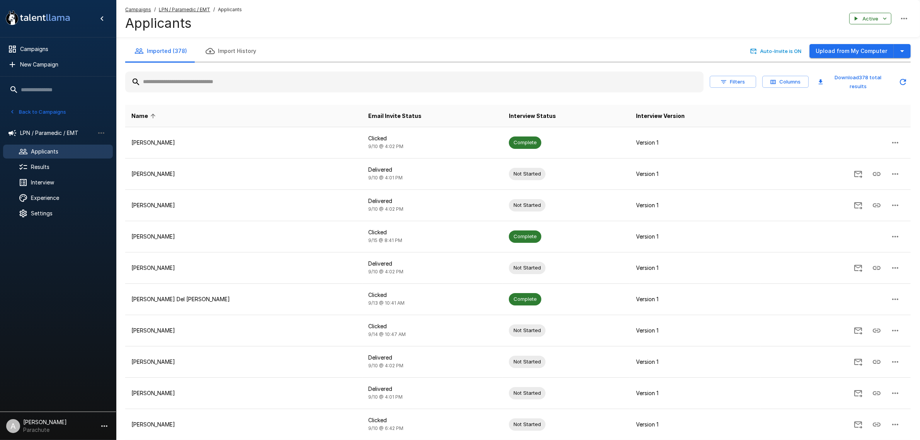
click at [745, 87] on button "Filters" at bounding box center [733, 82] width 46 height 12
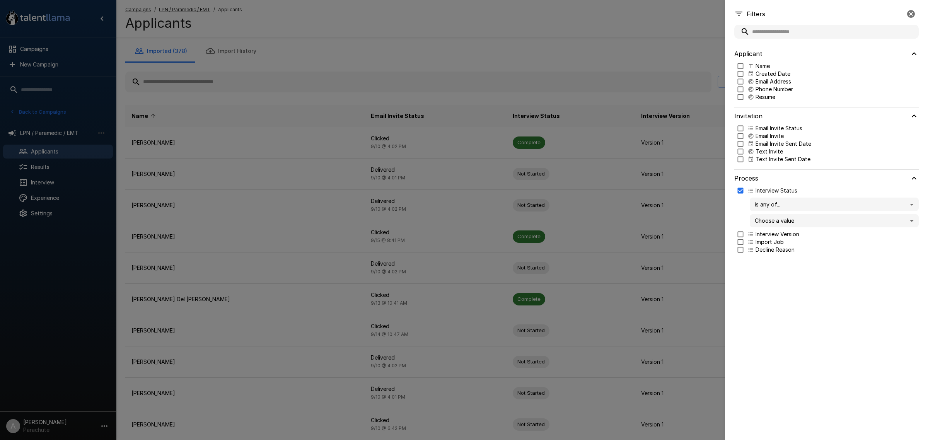
click at [808, 223] on body ".st0{fill:#FFFFFF;} .st1{fill:#76a4ed;} Campaigns New Campaign Active 14 Assist…" at bounding box center [467, 220] width 935 height 440
click at [804, 258] on p "Complete" at bounding box center [841, 261] width 142 height 8
type input "********"
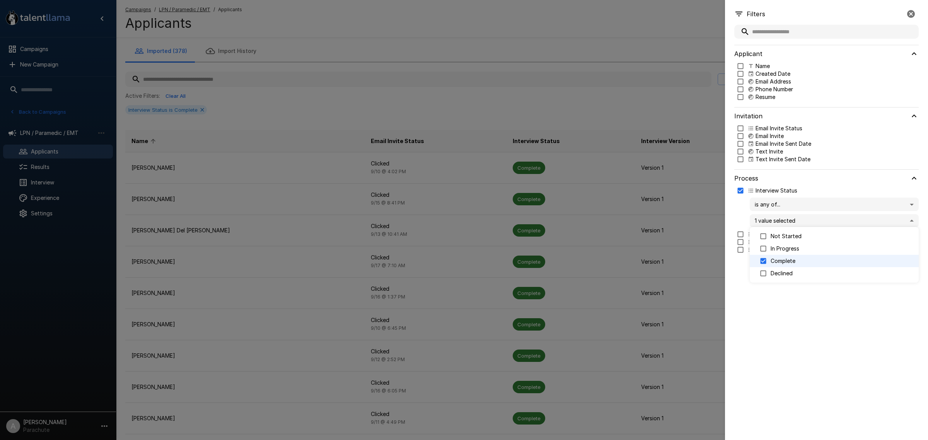
click at [783, 331] on div at bounding box center [464, 220] width 928 height 440
click at [911, 15] on icon "button" at bounding box center [910, 13] width 9 height 9
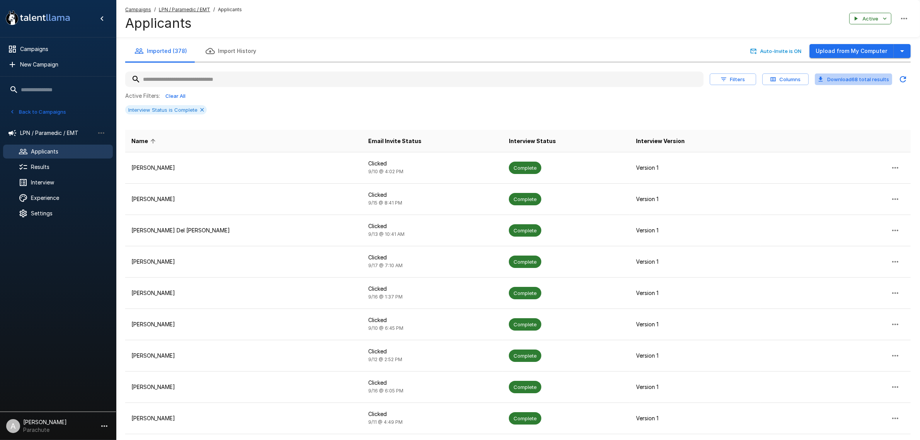
click at [875, 82] on button "Download 68 total results" at bounding box center [853, 79] width 77 height 12
click at [308, 76] on input "text" at bounding box center [414, 79] width 579 height 14
click at [202, 109] on icon at bounding box center [202, 110] width 6 height 6
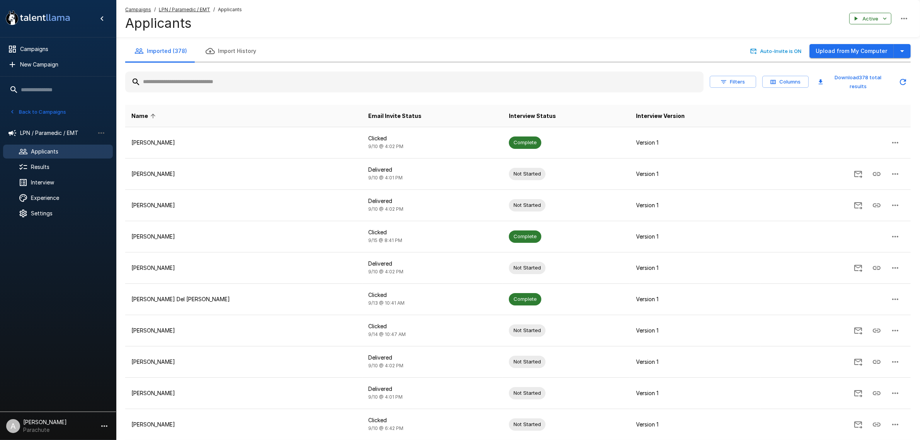
click at [205, 83] on input "text" at bounding box center [414, 82] width 579 height 14
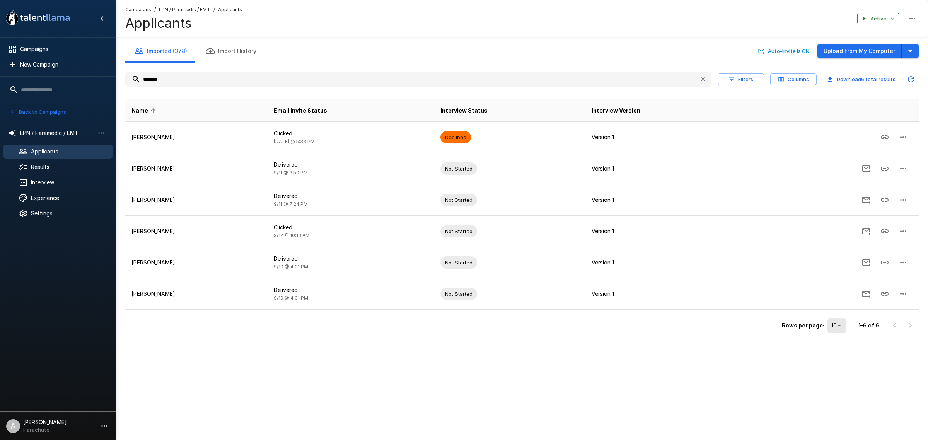
type input "*******"
click at [705, 80] on icon "button" at bounding box center [703, 79] width 8 height 8
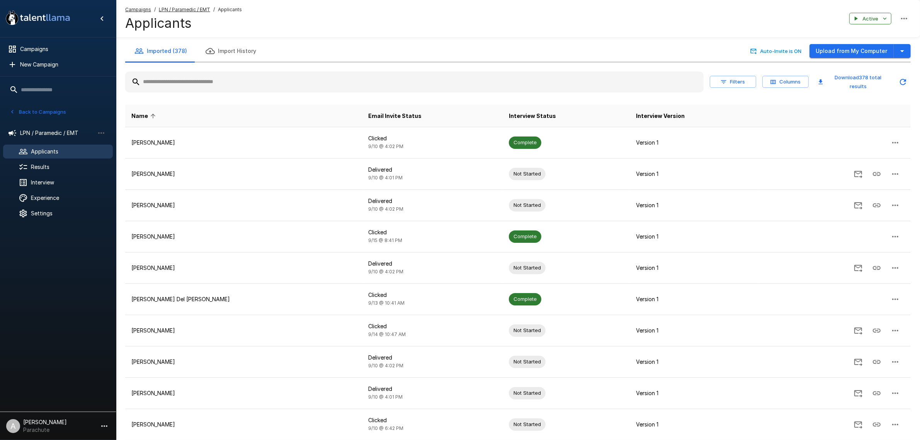
click at [747, 83] on button "Filters" at bounding box center [733, 82] width 46 height 12
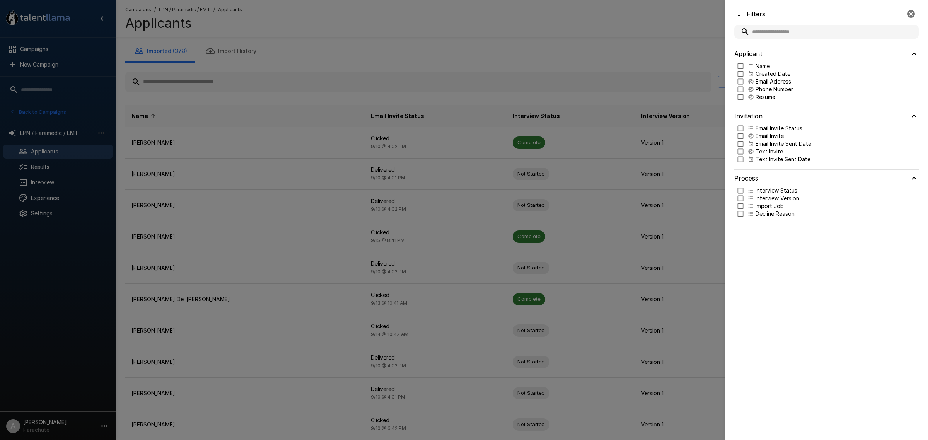
click at [741, 186] on div "Process" at bounding box center [826, 178] width 184 height 17
click at [753, 179] on h6 "Process" at bounding box center [746, 178] width 24 height 11
click at [791, 218] on body ".st0{fill:#FFFFFF;} .st1{fill:#76a4ed;} Campaigns New Campaign Active 14 Assist…" at bounding box center [467, 220] width 935 height 440
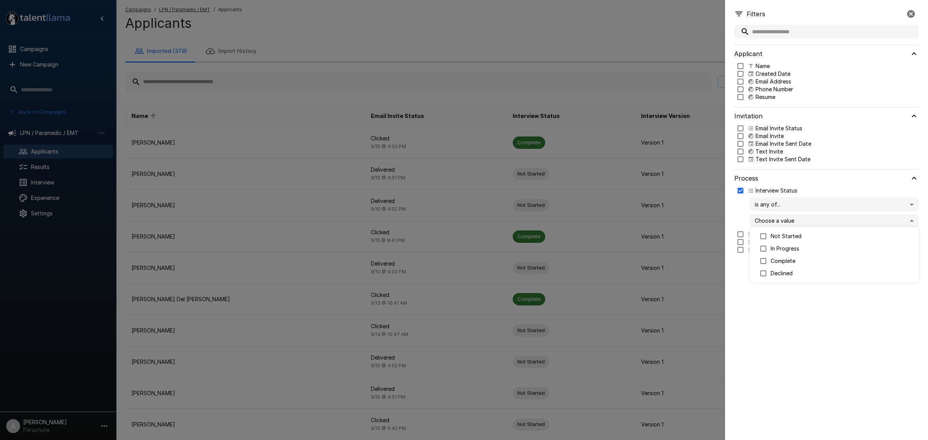
click at [795, 261] on p "Complete" at bounding box center [841, 261] width 142 height 8
type input "********"
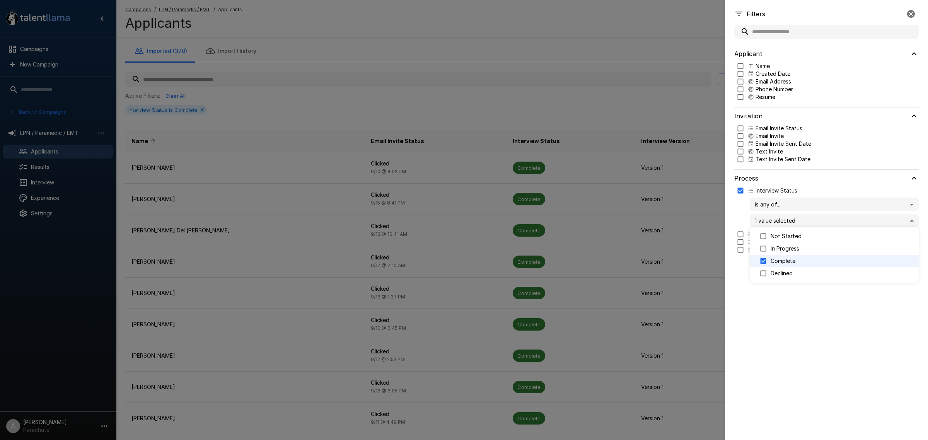
click at [799, 329] on div at bounding box center [464, 220] width 928 height 440
click at [914, 17] on icon "button" at bounding box center [910, 13] width 9 height 9
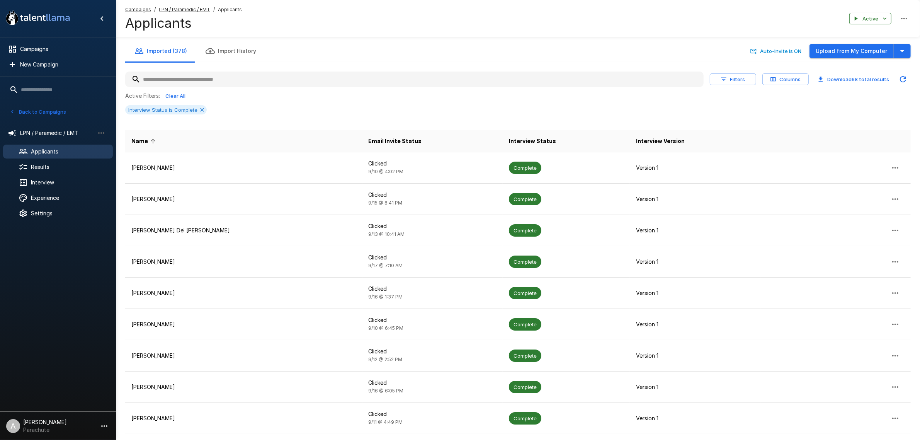
click at [843, 80] on button "Download 68 total results" at bounding box center [853, 79] width 77 height 12
click at [625, 107] on div "Interview Status is Complete" at bounding box center [518, 109] width 786 height 9
click at [880, 78] on button "Download 68 total results" at bounding box center [853, 79] width 77 height 12
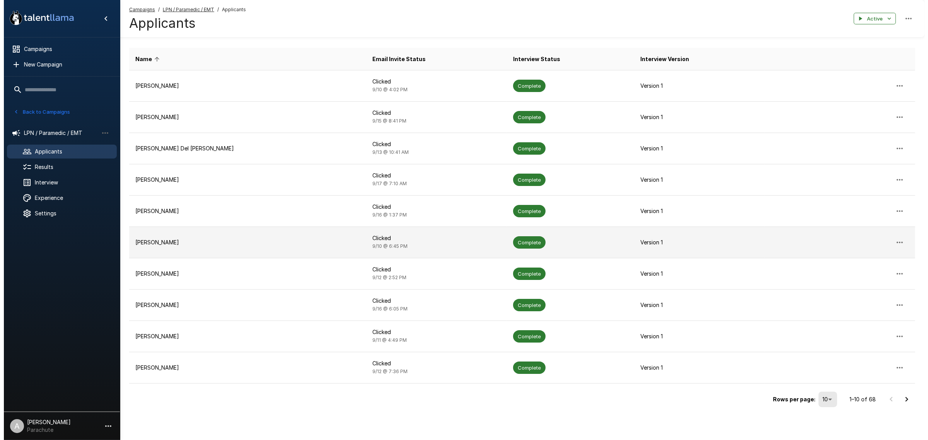
scroll to position [82, 0]
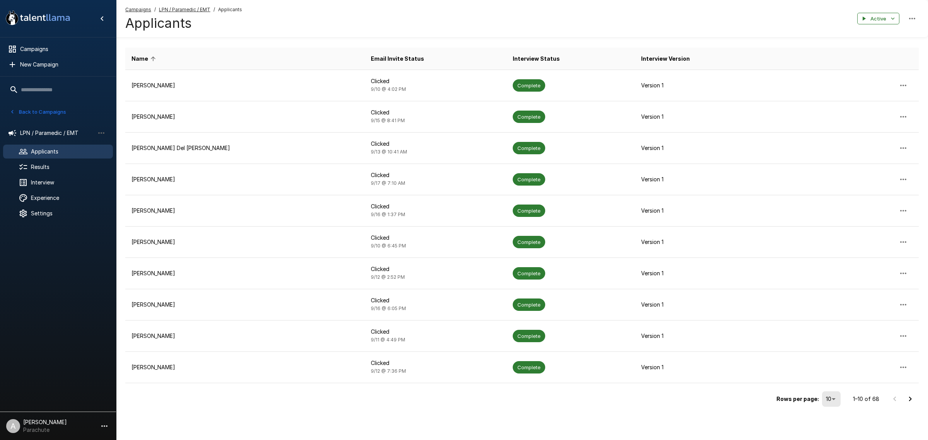
click at [820, 358] on body ".st0{fill:#FFFFFF;} .st1{fill:#76a4ed;} Campaigns New Campaign Active 14 Assist…" at bounding box center [464, 138] width 928 height 440
click at [827, 424] on li "100" at bounding box center [832, 424] width 23 height 14
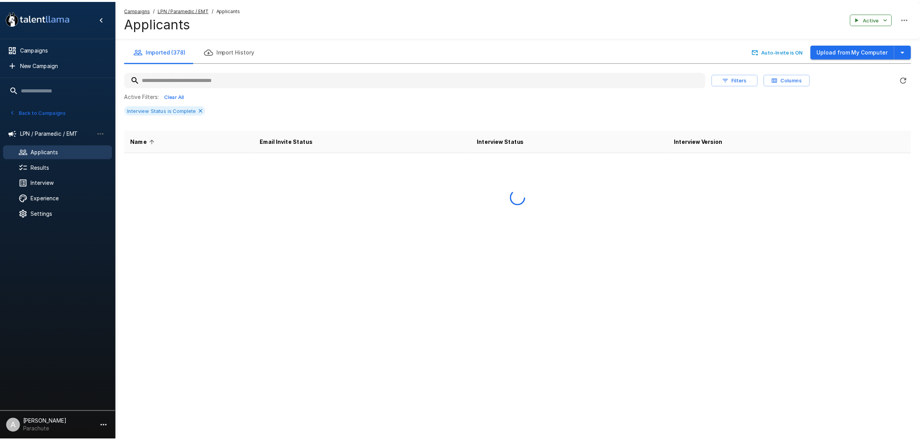
scroll to position [0, 0]
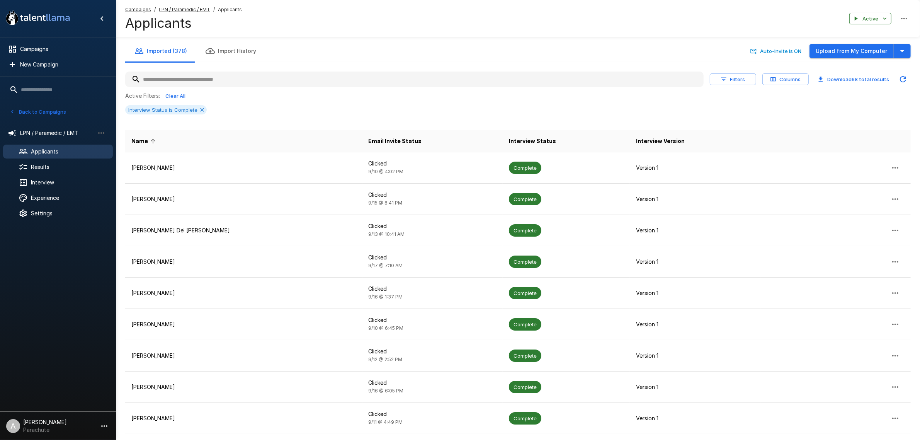
click at [847, 80] on button "Download 68 total results" at bounding box center [853, 79] width 77 height 12
click at [68, 43] on div "Campaigns" at bounding box center [58, 49] width 110 height 14
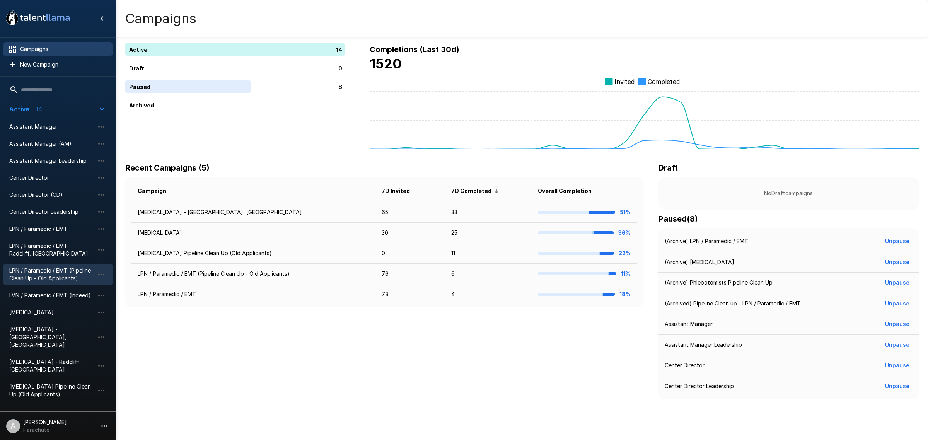
click at [75, 276] on span "LPN / Paramedic / EMT (Pipeline Clean Up - Old Applicants)" at bounding box center [51, 274] width 85 height 15
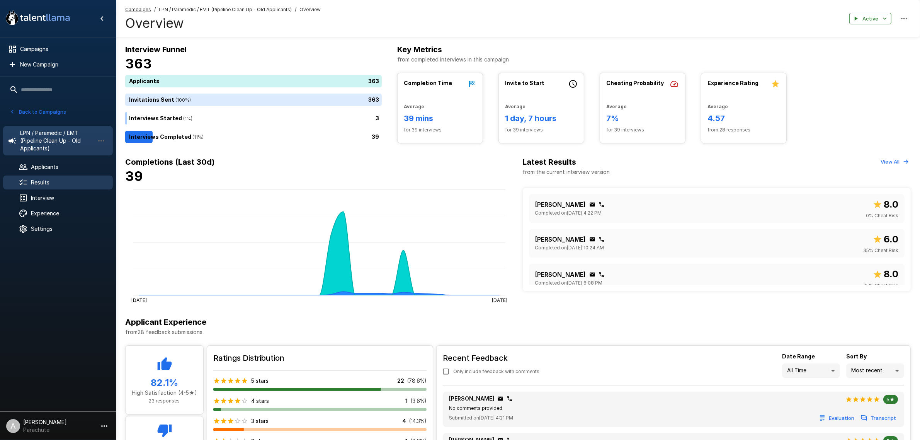
click at [53, 179] on span "Results" at bounding box center [69, 183] width 76 height 8
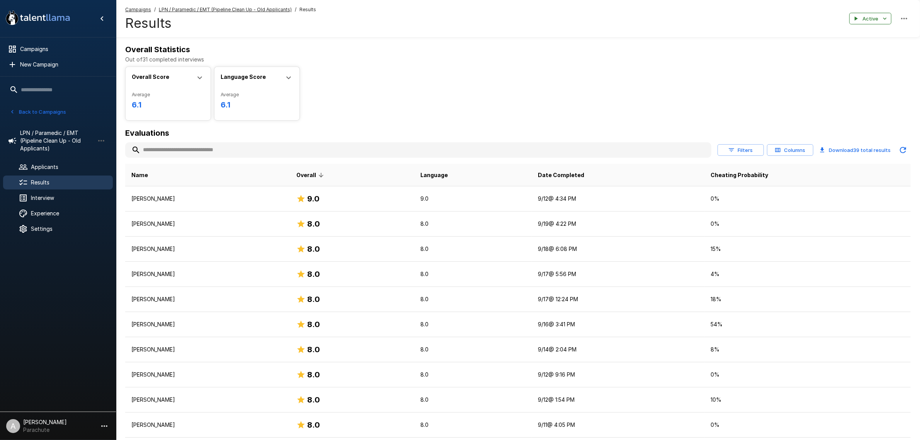
click at [737, 148] on button "Filters" at bounding box center [741, 150] width 46 height 12
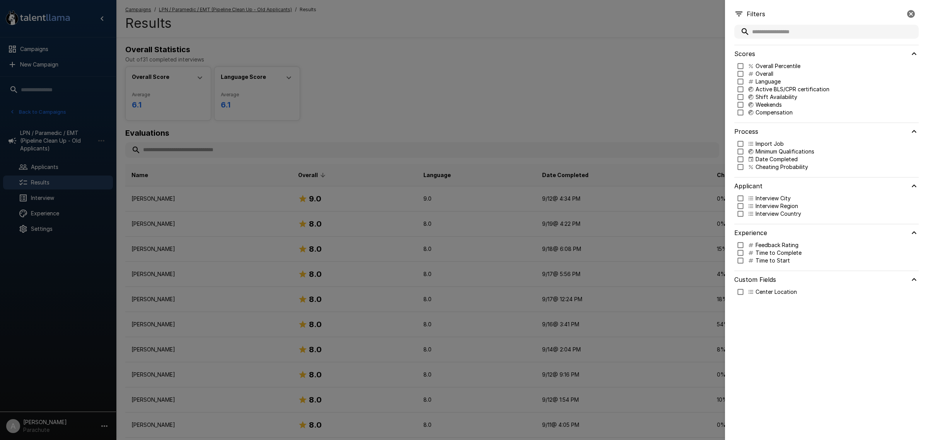
click at [595, 84] on div at bounding box center [464, 220] width 928 height 440
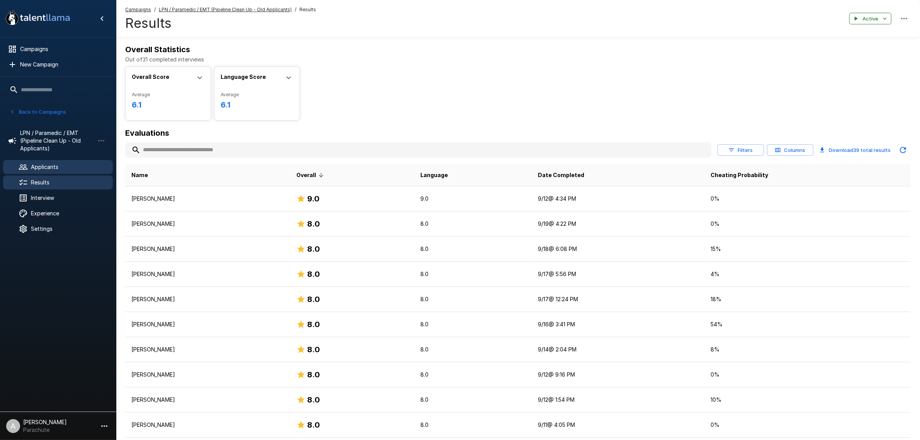
click at [68, 165] on span "Applicants" at bounding box center [69, 167] width 76 height 8
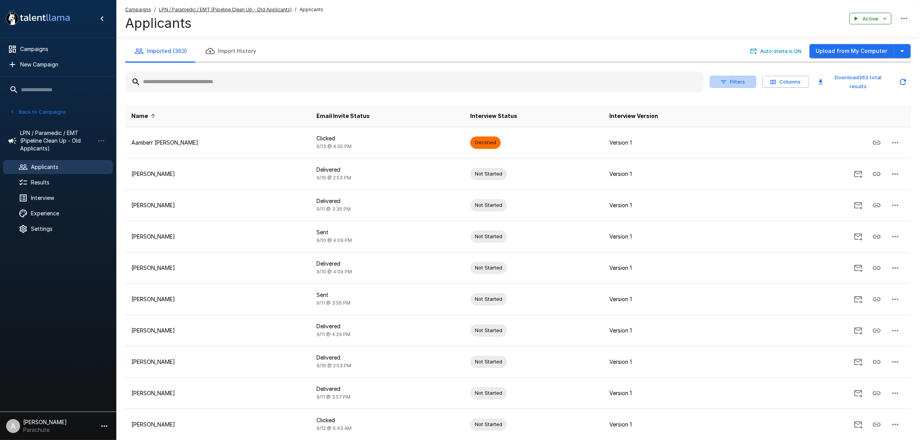
click at [736, 84] on button "Filters" at bounding box center [733, 82] width 46 height 12
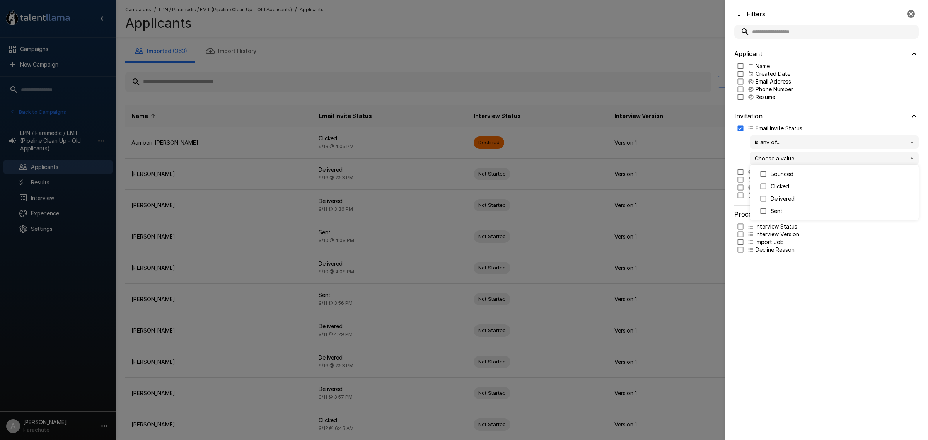
click at [816, 153] on body ".st0{fill:#FFFFFF;} .st1{fill:#76a4ed;} Campaigns New Campaign Active 14 Assist…" at bounding box center [467, 220] width 935 height 440
click at [739, 140] on div at bounding box center [464, 220] width 928 height 440
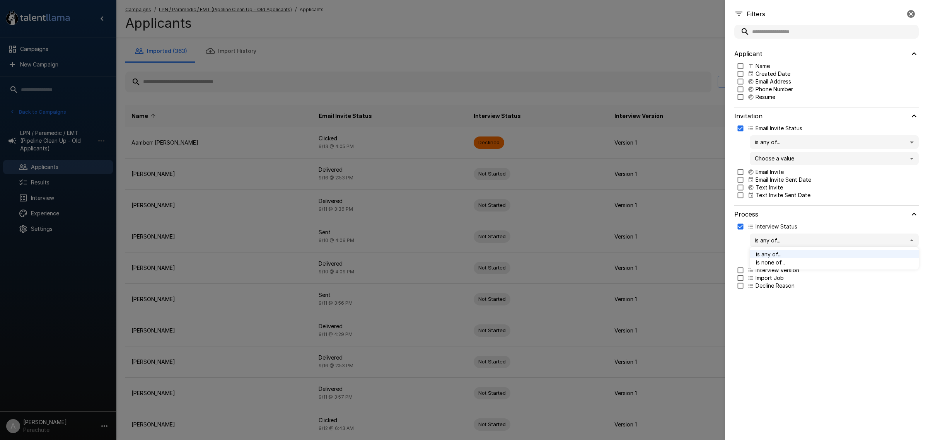
click at [790, 240] on body ".st0{fill:#FFFFFF;} .st1{fill:#76a4ed;} Campaigns New Campaign Active 14 Assist…" at bounding box center [467, 220] width 935 height 440
click at [797, 348] on div at bounding box center [464, 220] width 928 height 440
click at [819, 253] on body ".st0{fill:#FFFFFF;} .st1{fill:#76a4ed;} Campaigns New Campaign Active 14 Assist…" at bounding box center [467, 220] width 935 height 440
click at [789, 296] on p "Complete" at bounding box center [841, 297] width 142 height 8
type input "********"
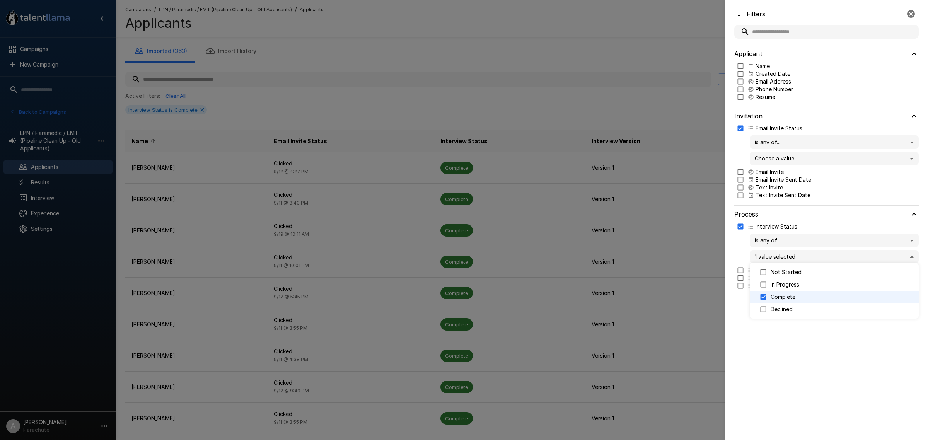
click at [768, 354] on div at bounding box center [464, 220] width 928 height 440
click at [572, 36] on div at bounding box center [464, 220] width 928 height 440
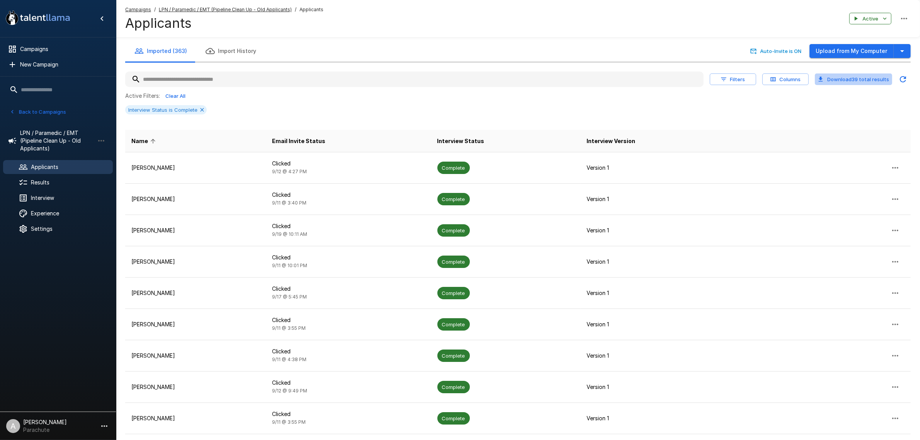
click at [849, 80] on button "Download 39 total results" at bounding box center [853, 79] width 77 height 12
click at [708, 103] on div "Active Filters: Clear All Interview Status is Complete" at bounding box center [518, 105] width 786 height 31
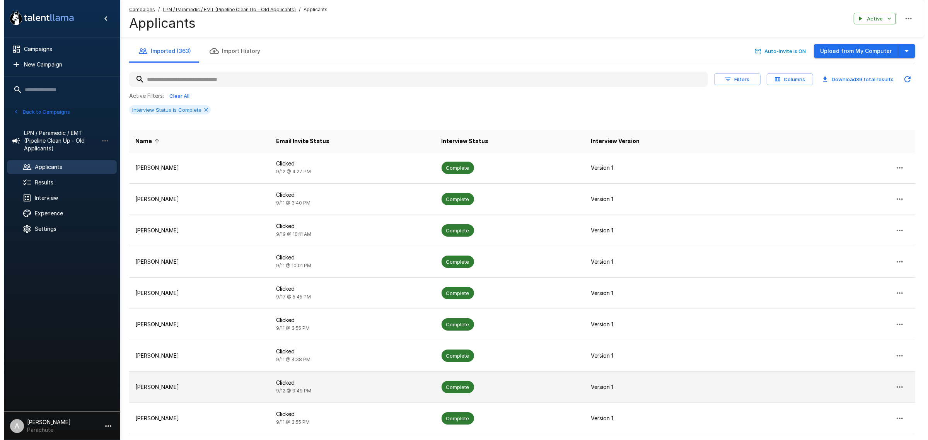
scroll to position [82, 0]
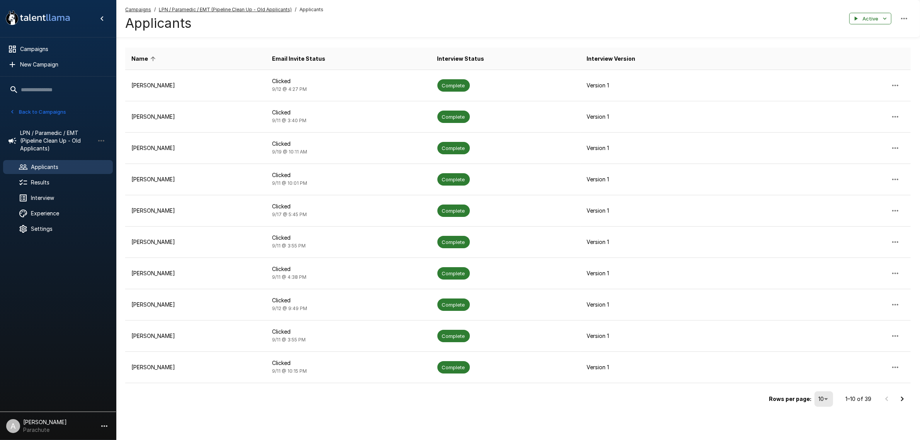
click at [828, 358] on body ".st0{fill:#FFFFFF;} .st1{fill:#76a4ed;} Campaigns New Campaign Active 14 Assist…" at bounding box center [460, 138] width 920 height 440
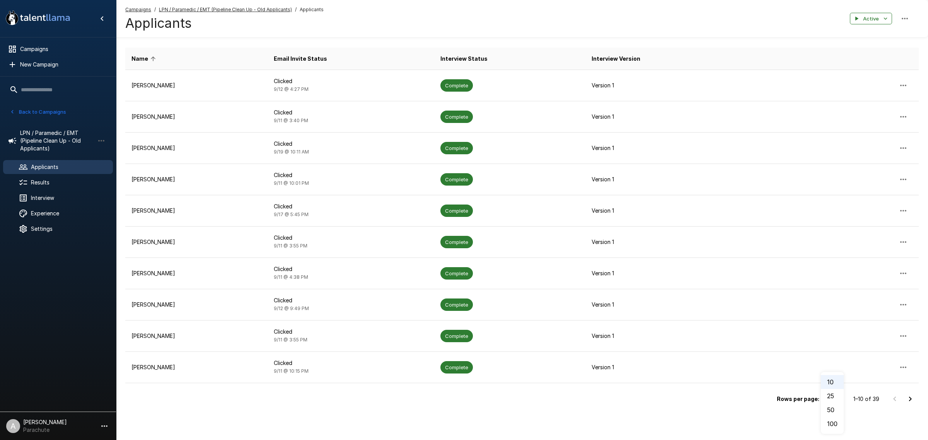
click at [830, 424] on li "100" at bounding box center [832, 424] width 23 height 14
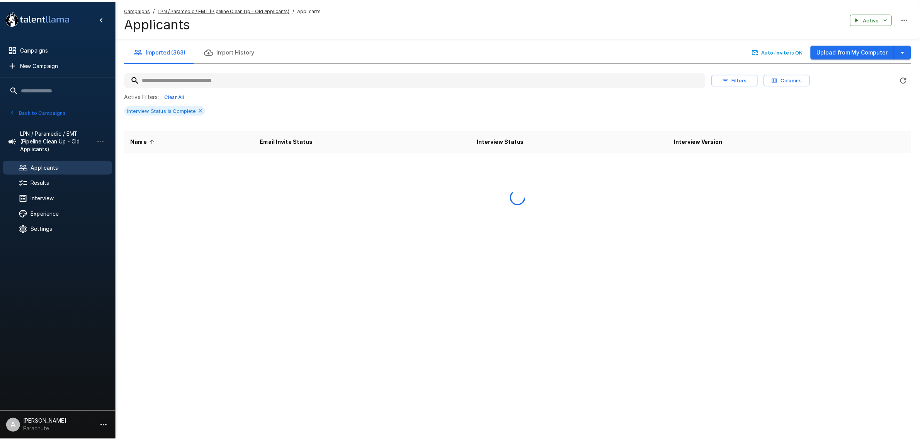
scroll to position [0, 0]
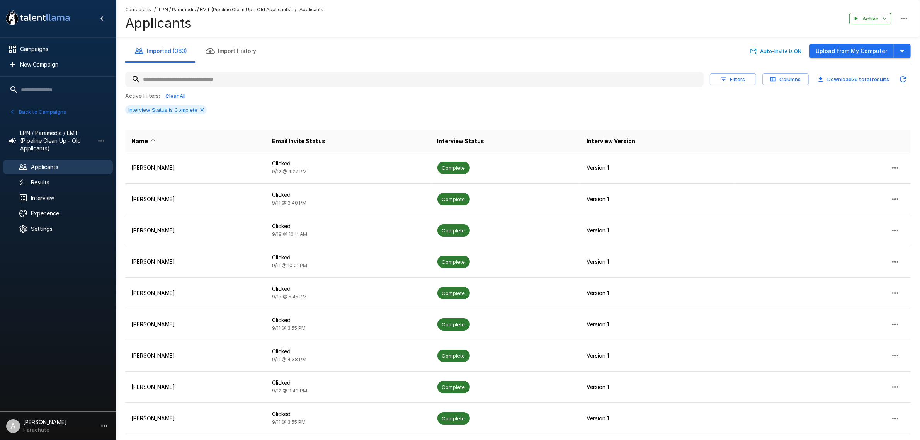
click at [850, 79] on button "Download 39 total results" at bounding box center [853, 79] width 77 height 12
